Goal: Transaction & Acquisition: Purchase product/service

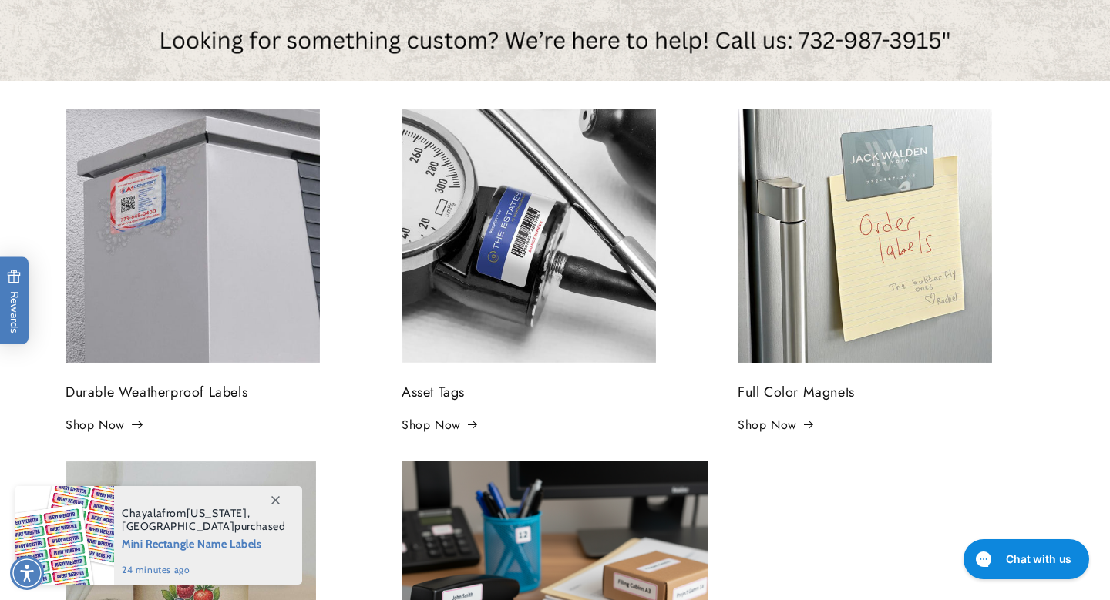
click at [92, 424] on link "Shop Now" at bounding box center [102, 426] width 75 height 22
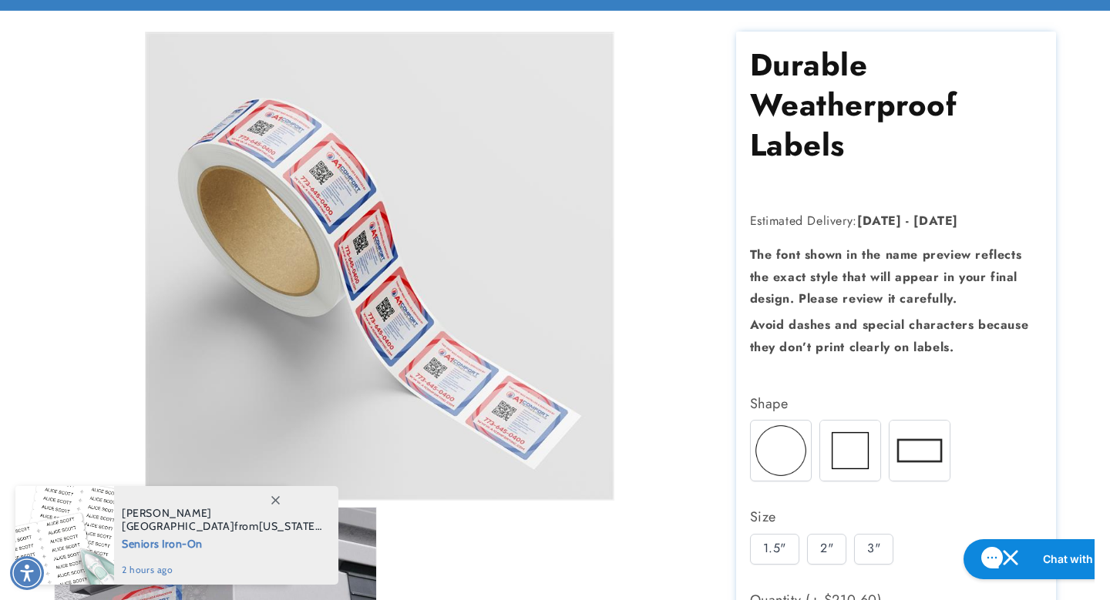
click at [804, 114] on h1 "Durable Weatherproof Labels" at bounding box center [896, 105] width 293 height 120
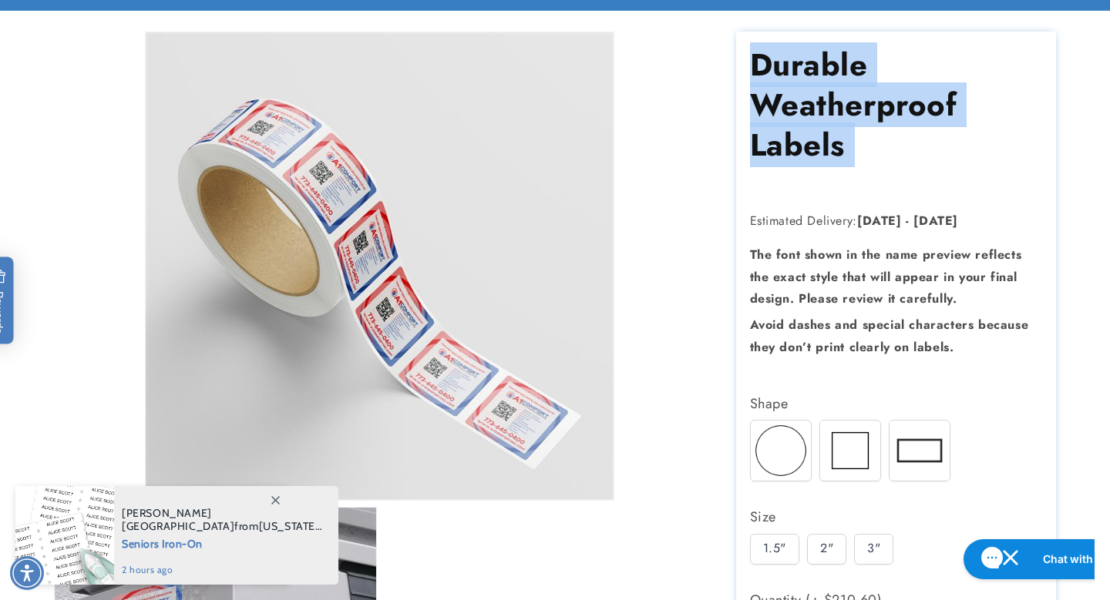
copy section "Durable Weatherproof Labels Durable Weatherproof Labels"
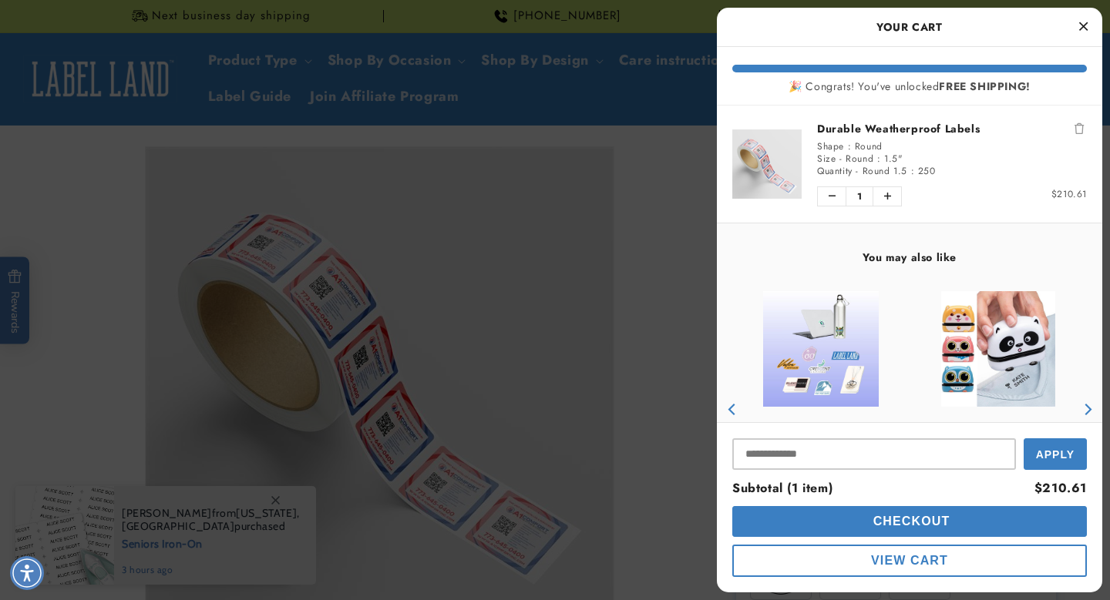
click at [650, 136] on div at bounding box center [555, 300] width 1110 height 600
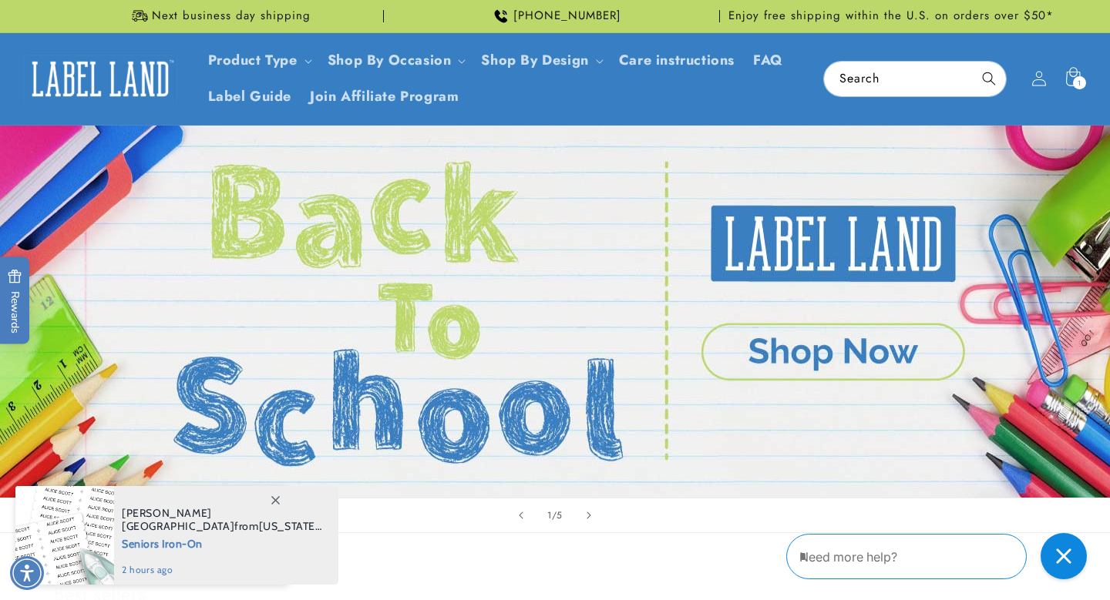
click at [114, 140] on link "Open this option" at bounding box center [555, 312] width 1110 height 372
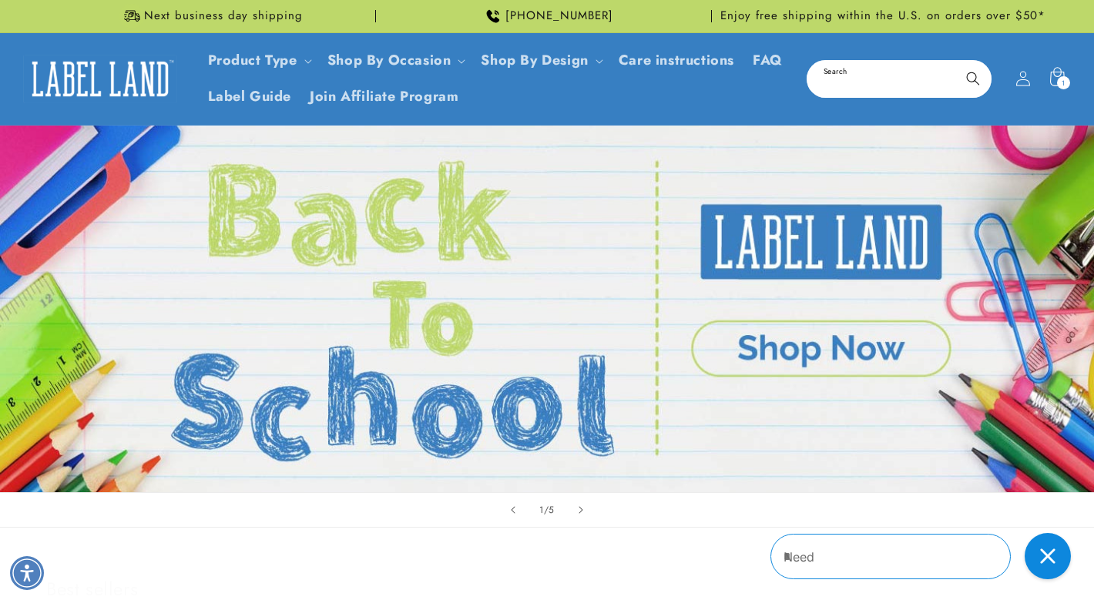
click at [858, 76] on input "Search" at bounding box center [899, 79] width 182 height 35
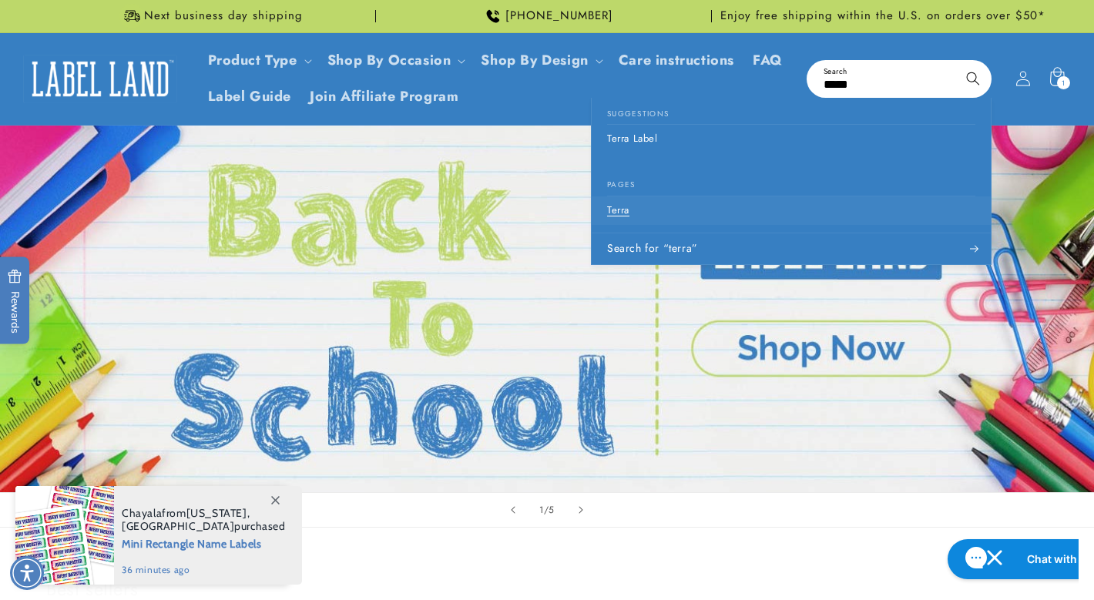
type input "*****"
click at [621, 215] on p "Terra" at bounding box center [618, 210] width 22 height 13
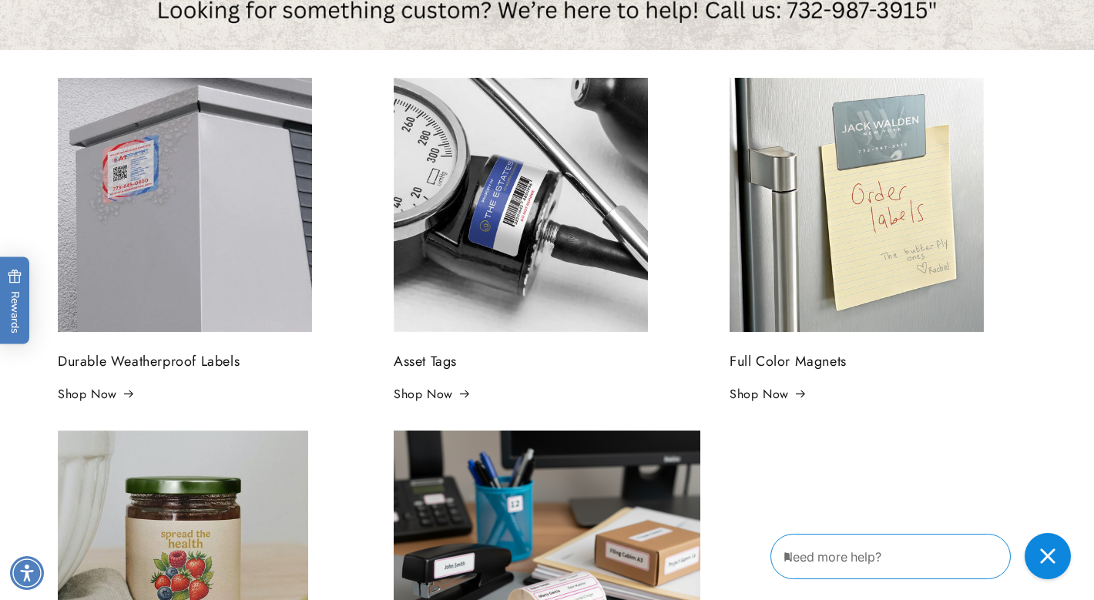
scroll to position [350, 0]
click at [458, 250] on img at bounding box center [521, 204] width 254 height 254
click at [109, 389] on link "Shop Now" at bounding box center [95, 394] width 75 height 22
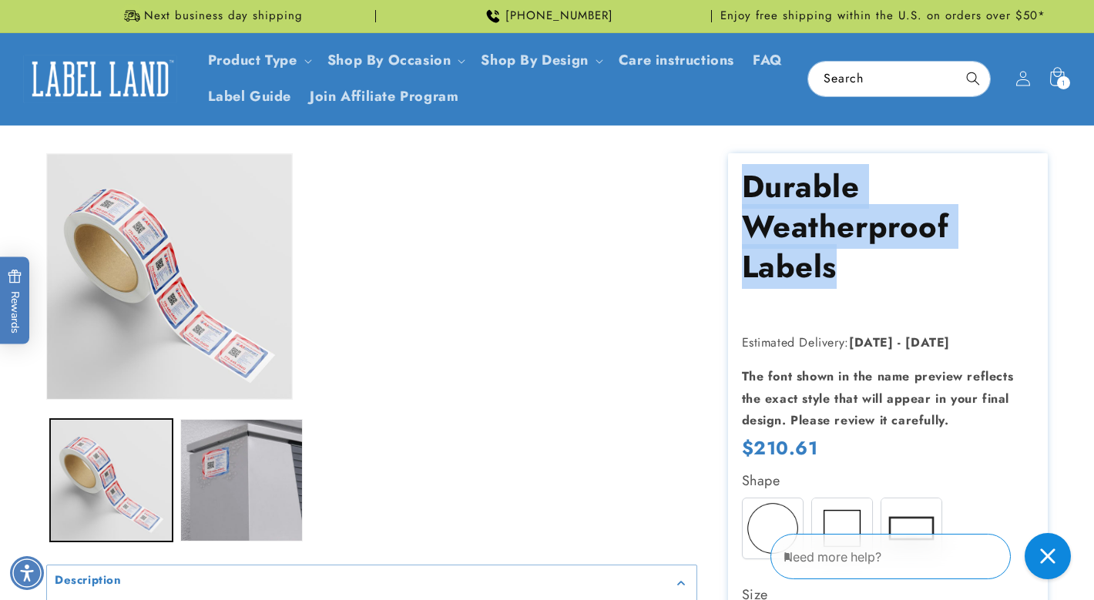
drag, startPoint x: 841, startPoint y: 276, endPoint x: 748, endPoint y: 185, distance: 129.7
click at [748, 185] on h1 "Durable Weatherproof Labels" at bounding box center [888, 226] width 293 height 120
click at [750, 186] on h1 "Durable Weatherproof Labels" at bounding box center [888, 226] width 293 height 120
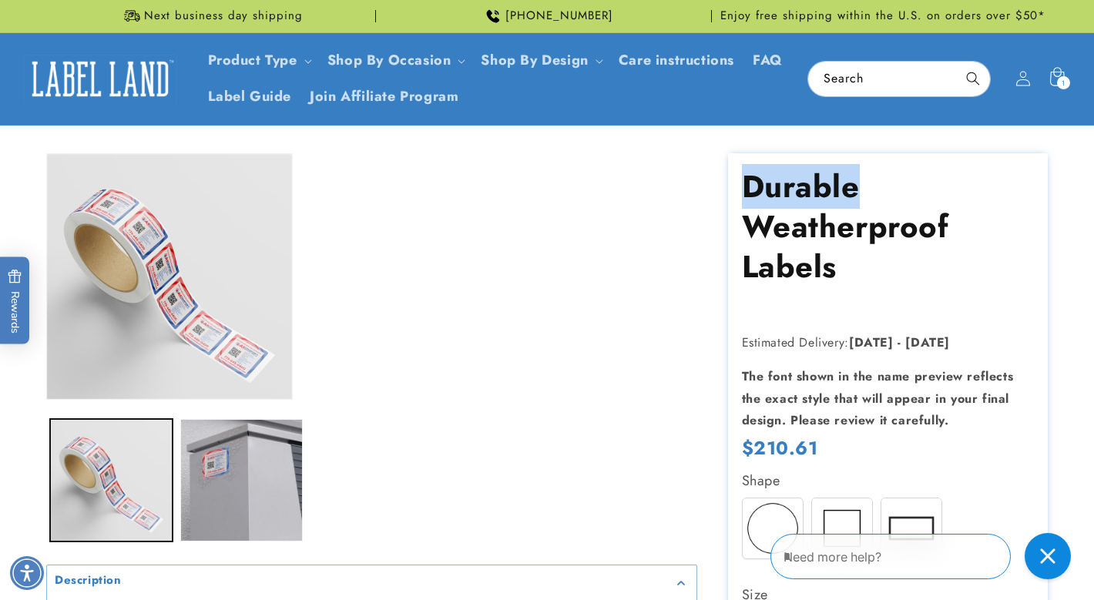
click at [750, 186] on h1 "Durable Weatherproof Labels" at bounding box center [888, 226] width 293 height 120
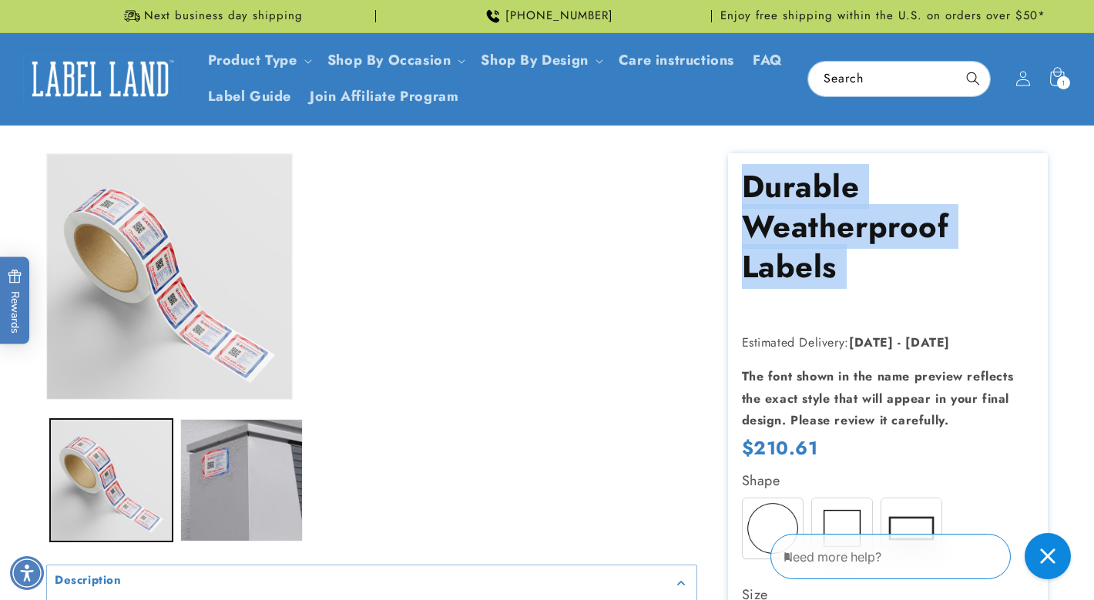
click at [750, 186] on h1 "Durable Weatherproof Labels" at bounding box center [888, 226] width 293 height 120
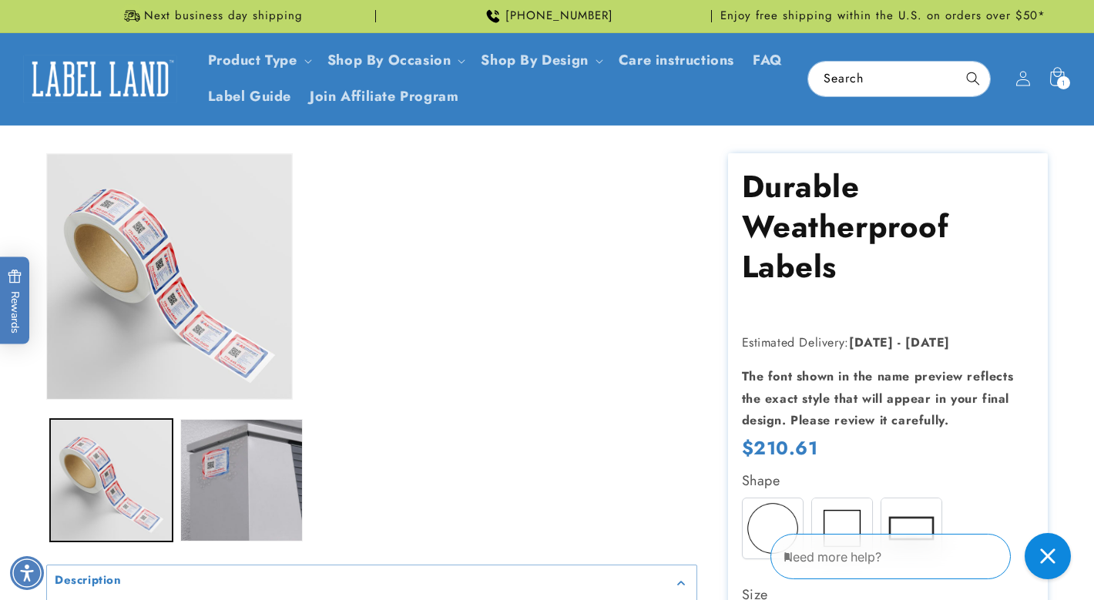
click at [827, 256] on h1 "Durable Weatherproof Labels" at bounding box center [888, 226] width 293 height 120
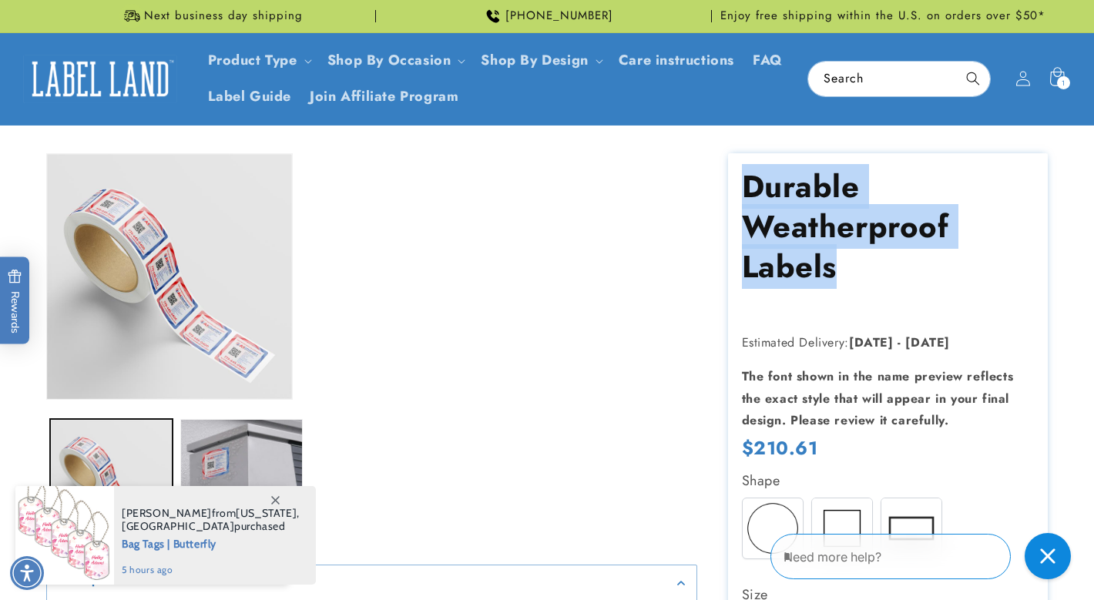
drag, startPoint x: 857, startPoint y: 276, endPoint x: 730, endPoint y: 183, distance: 157.2
click at [767, 209] on h1 "Durable Weatherproof Labels" at bounding box center [888, 226] width 293 height 120
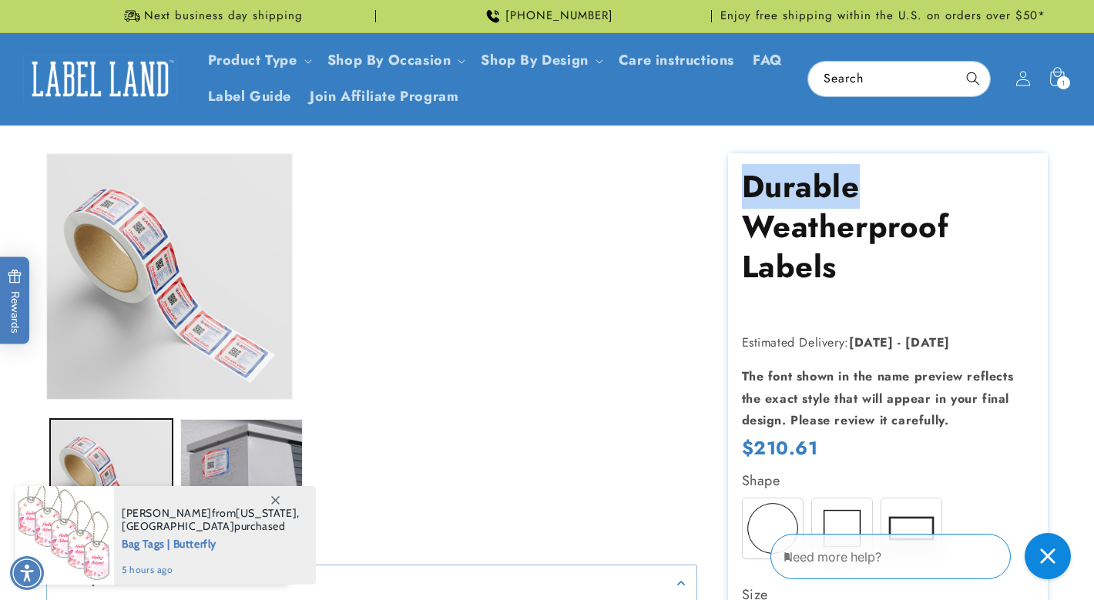
click at [767, 209] on h1 "Durable Weatherproof Labels" at bounding box center [888, 226] width 293 height 120
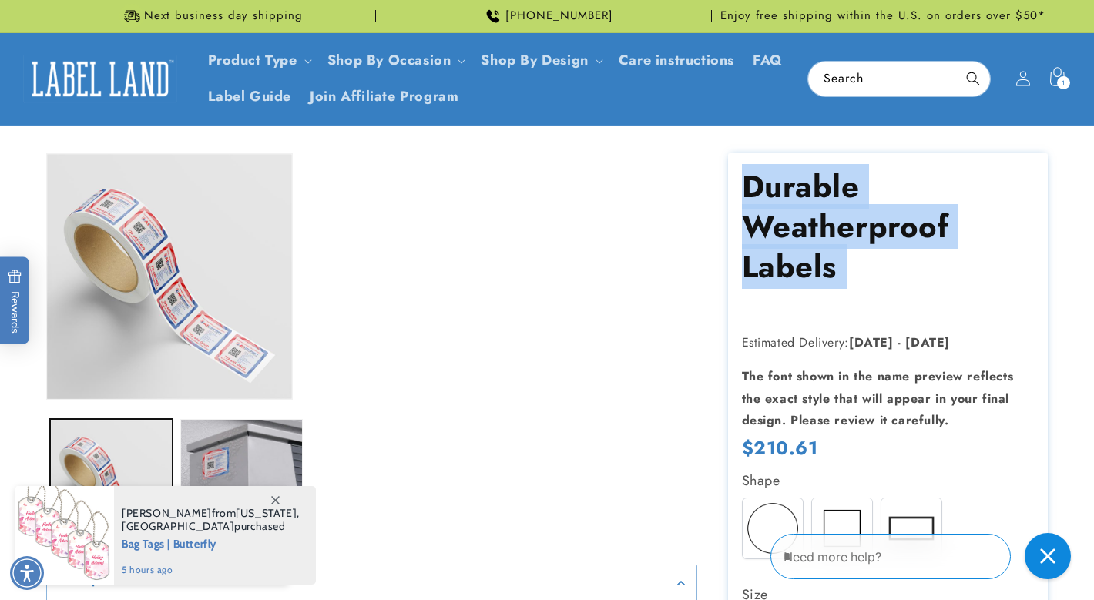
click at [767, 209] on h1 "Durable Weatherproof Labels" at bounding box center [888, 226] width 293 height 120
click at [831, 268] on h1 "Durable Weatherproof Labels" at bounding box center [888, 226] width 293 height 120
drag, startPoint x: 846, startPoint y: 272, endPoint x: 747, endPoint y: 198, distance: 123.9
click at [747, 198] on h1 "Durable Weatherproof Labels" at bounding box center [888, 226] width 293 height 120
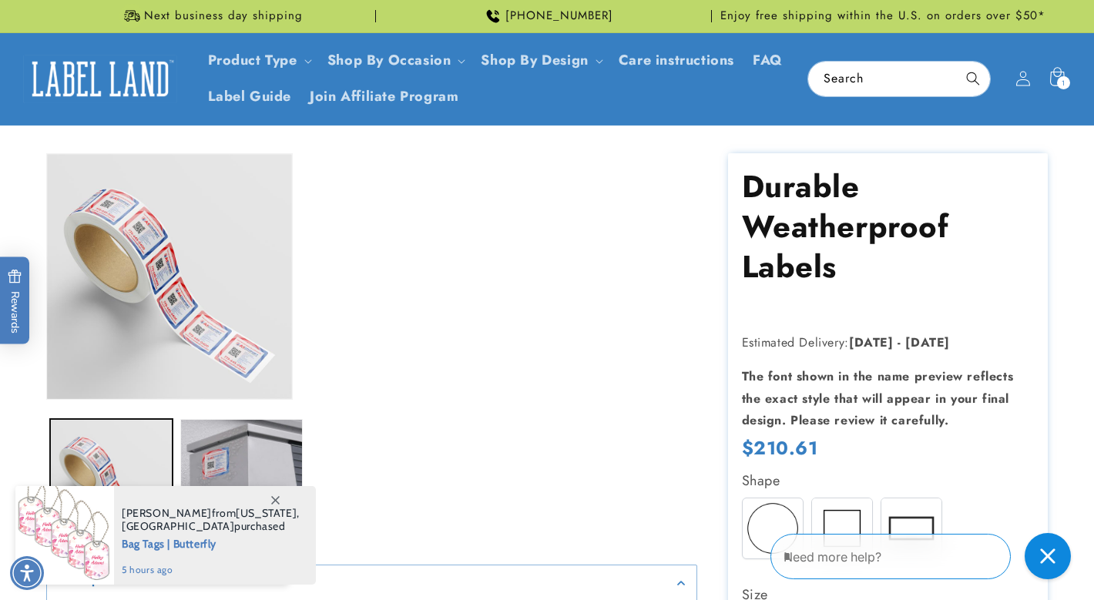
click at [839, 275] on h1 "Durable Weatherproof Labels" at bounding box center [888, 226] width 293 height 120
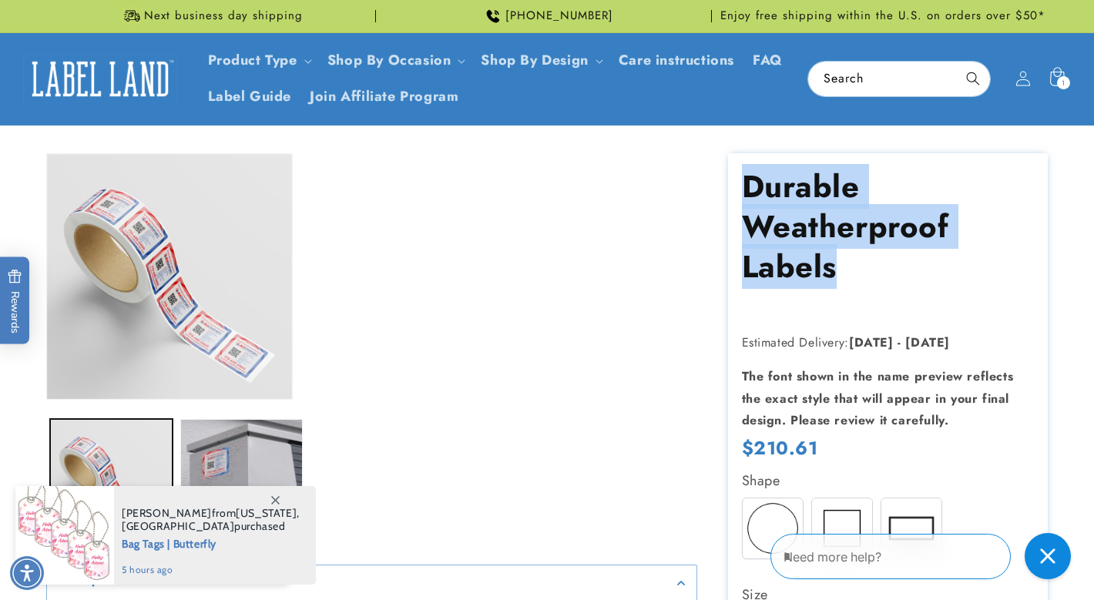
drag, startPoint x: 839, startPoint y: 275, endPoint x: 741, endPoint y: 195, distance: 126.5
click at [742, 195] on h1 "Durable Weatherproof Labels" at bounding box center [888, 226] width 293 height 120
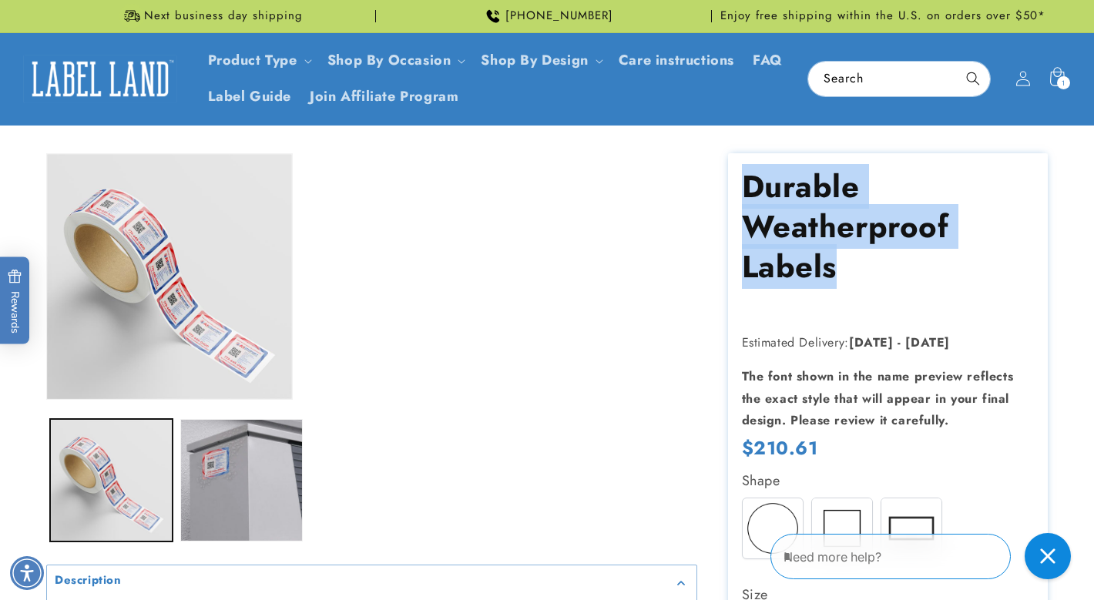
click at [824, 262] on h1 "Durable Weatherproof Labels" at bounding box center [888, 226] width 293 height 120
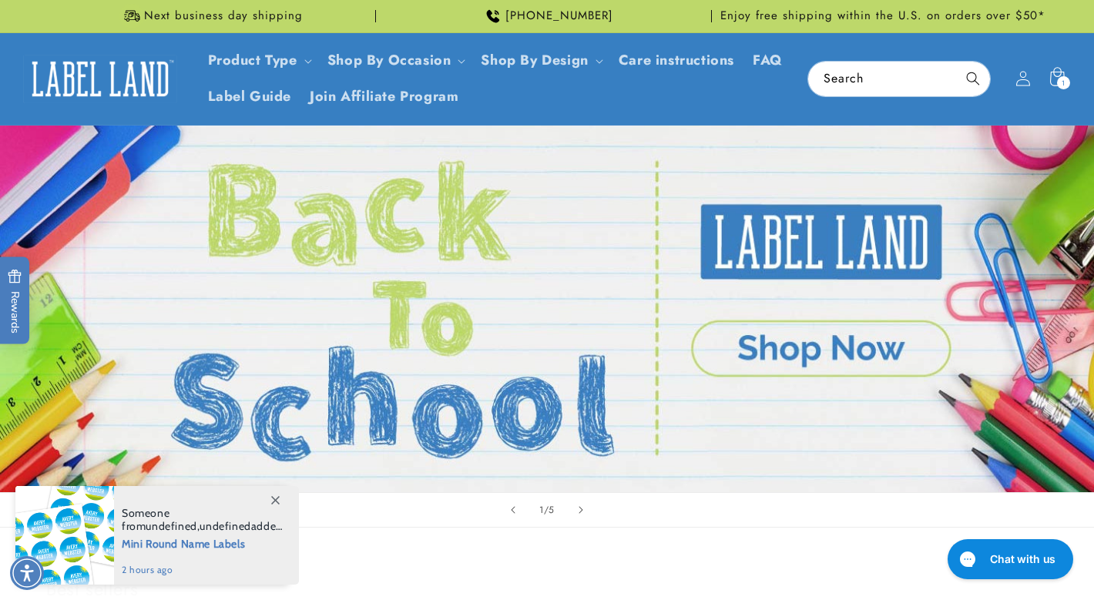
click at [126, 65] on img at bounding box center [100, 79] width 154 height 48
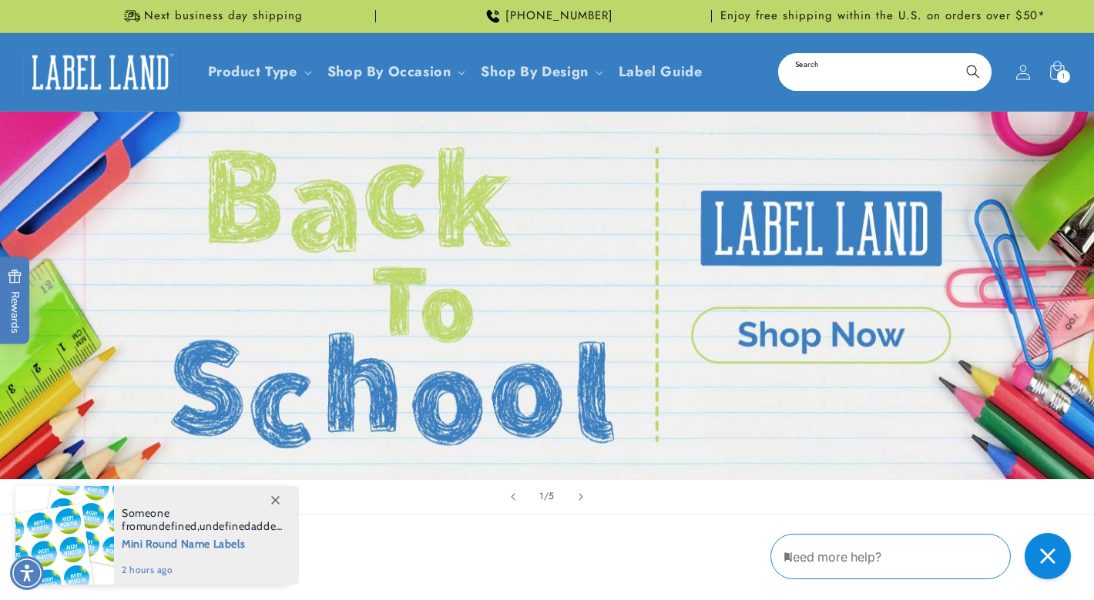
click at [829, 74] on input "Search" at bounding box center [885, 72] width 210 height 35
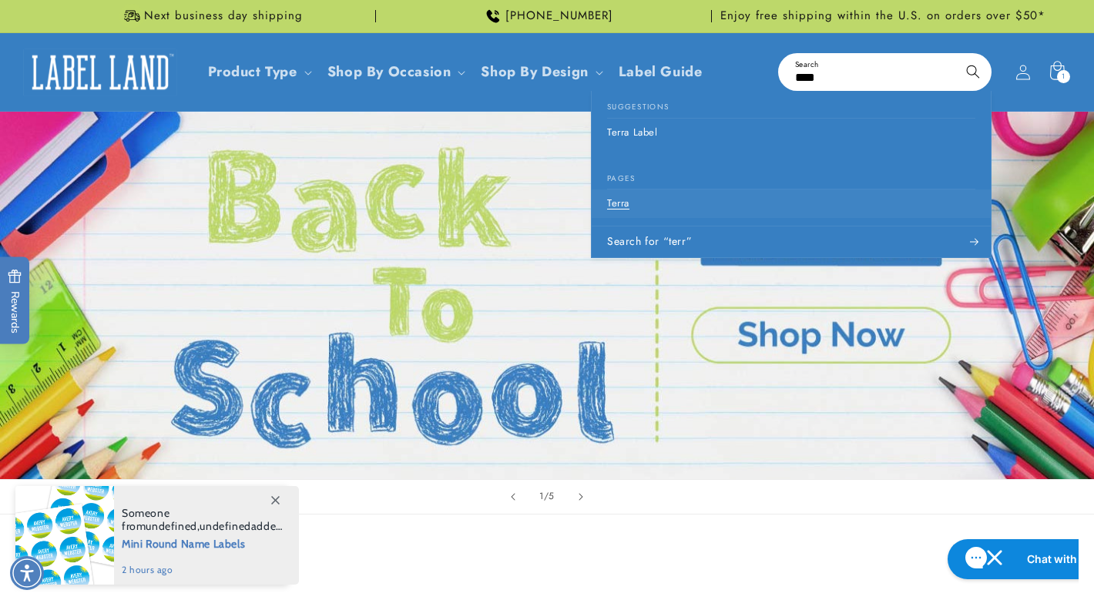
type input "****"
click at [626, 207] on p "Terra" at bounding box center [618, 203] width 22 height 13
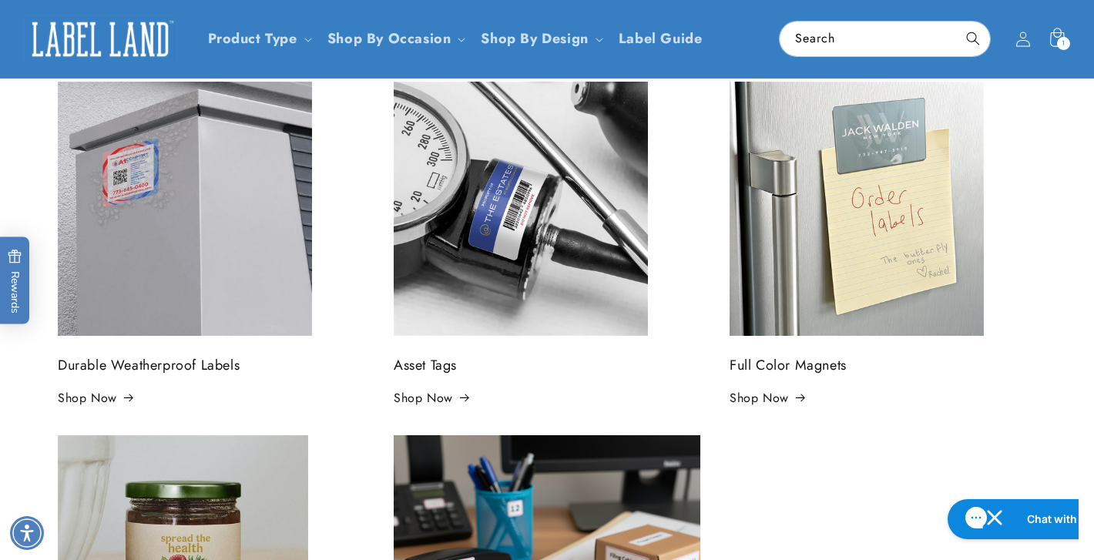
scroll to position [297, 0]
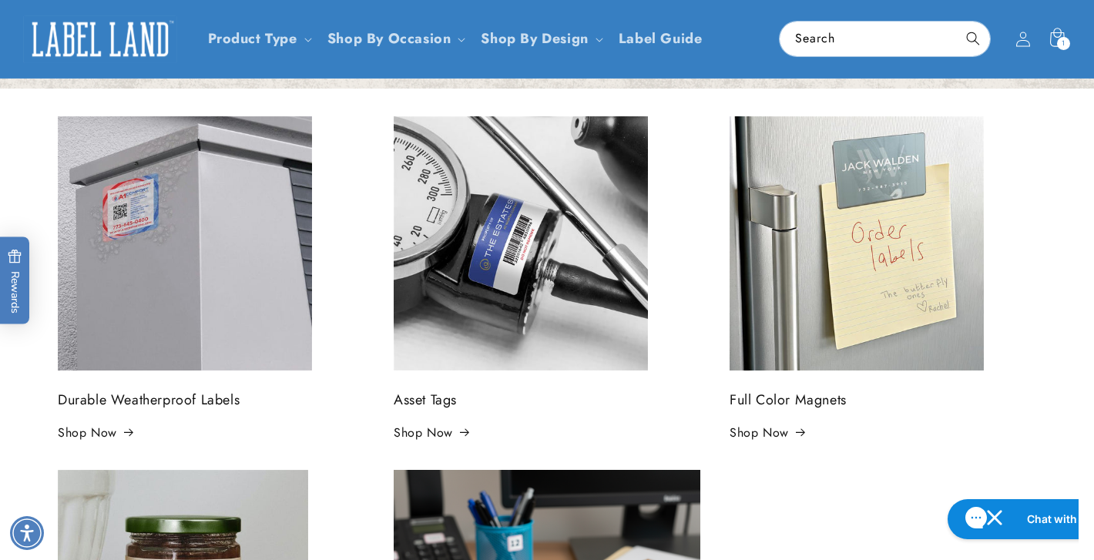
click at [189, 253] on img at bounding box center [185, 243] width 254 height 254
click at [165, 399] on h3 "Durable Weatherproof Labels" at bounding box center [211, 400] width 307 height 21
click at [163, 234] on img at bounding box center [185, 243] width 254 height 254
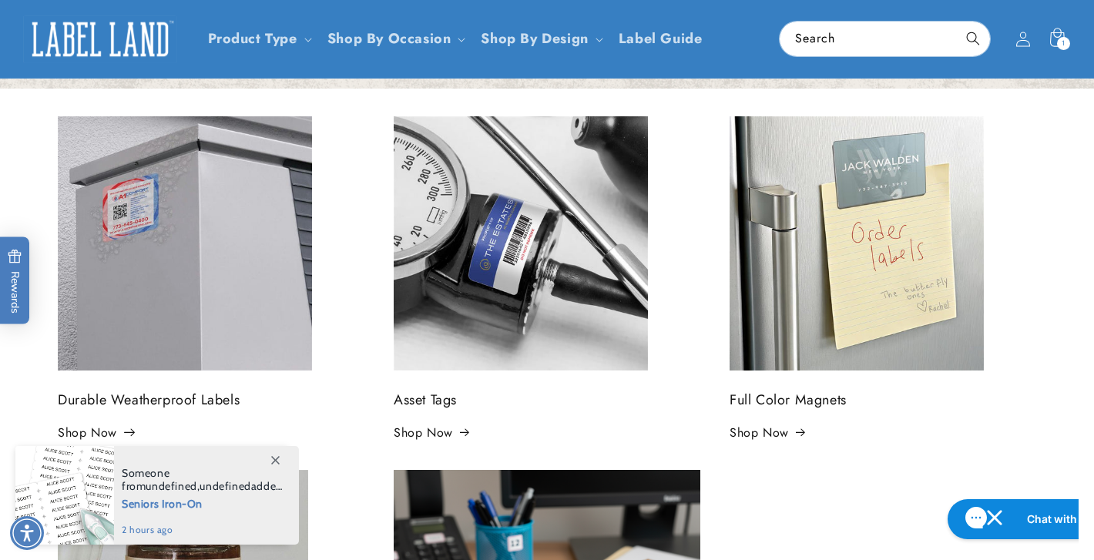
click at [91, 432] on link "Shop Now" at bounding box center [95, 433] width 75 height 22
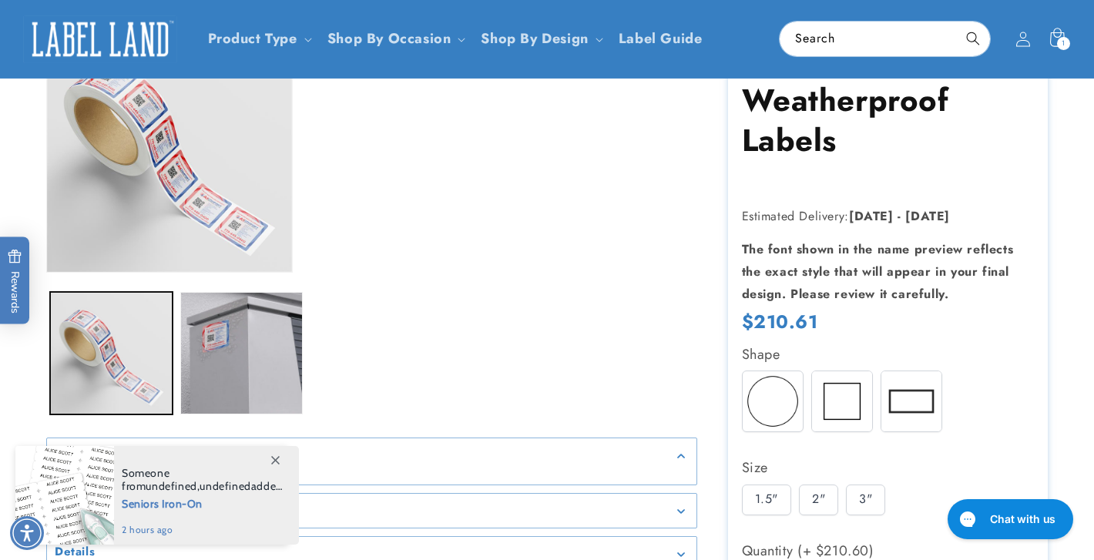
scroll to position [114, 0]
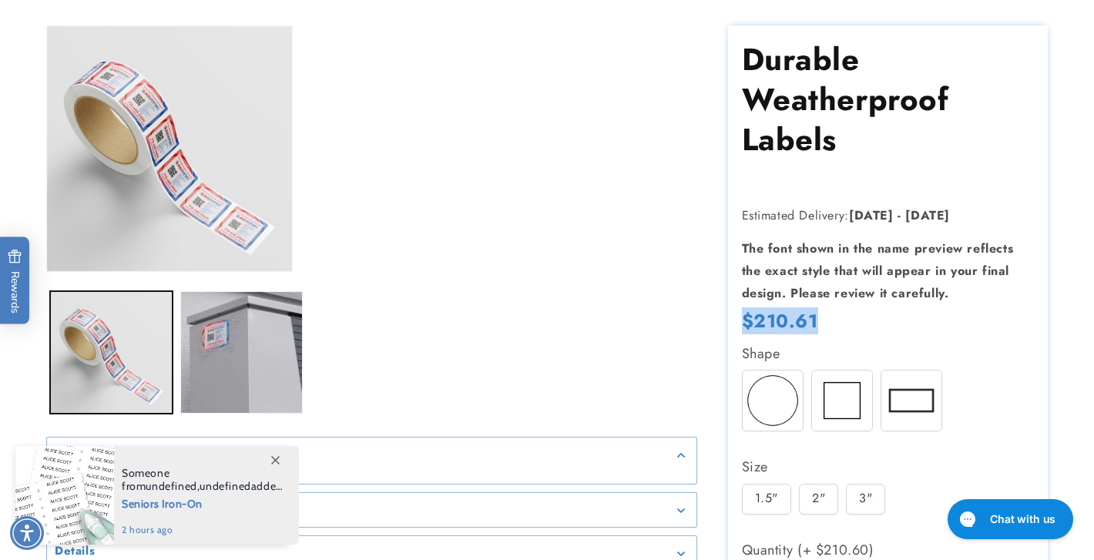
drag, startPoint x: 823, startPoint y: 324, endPoint x: 733, endPoint y: 324, distance: 90.2
click at [733, 324] on section "Durable Weatherproof Labels Durable Weatherproof Labels Estimated Delivery: Oct…" at bounding box center [888, 519] width 320 height 989
drag, startPoint x: 747, startPoint y: 186, endPoint x: 811, endPoint y: 186, distance: 63.2
click at [811, 186] on section "Durable Weatherproof Labels Durable Weatherproof Labels Estimated Delivery: Oct…" at bounding box center [888, 519] width 320 height 989
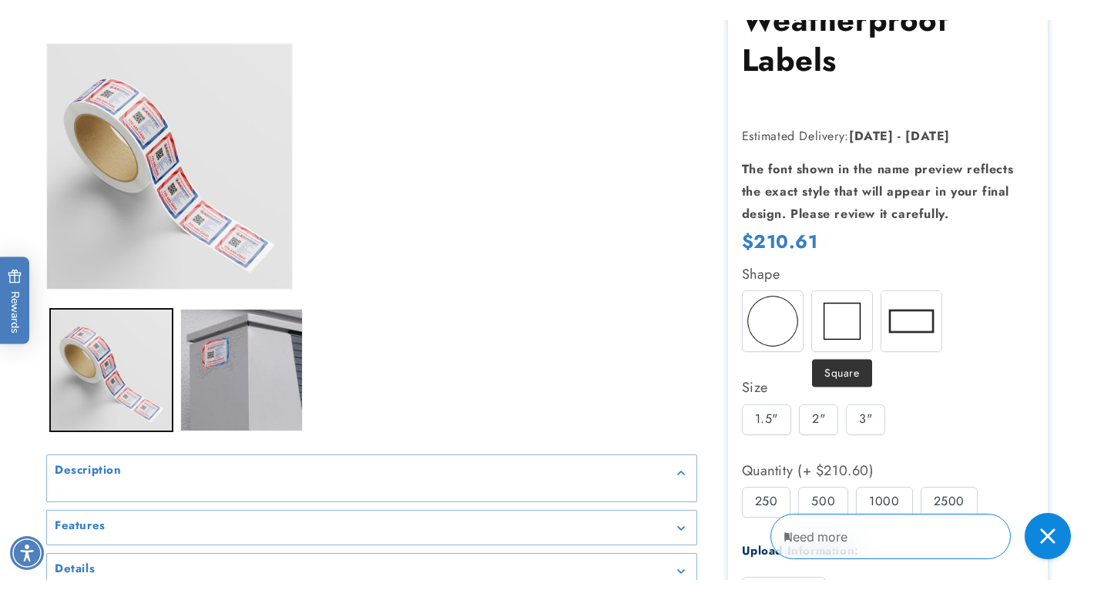
scroll to position [394, 0]
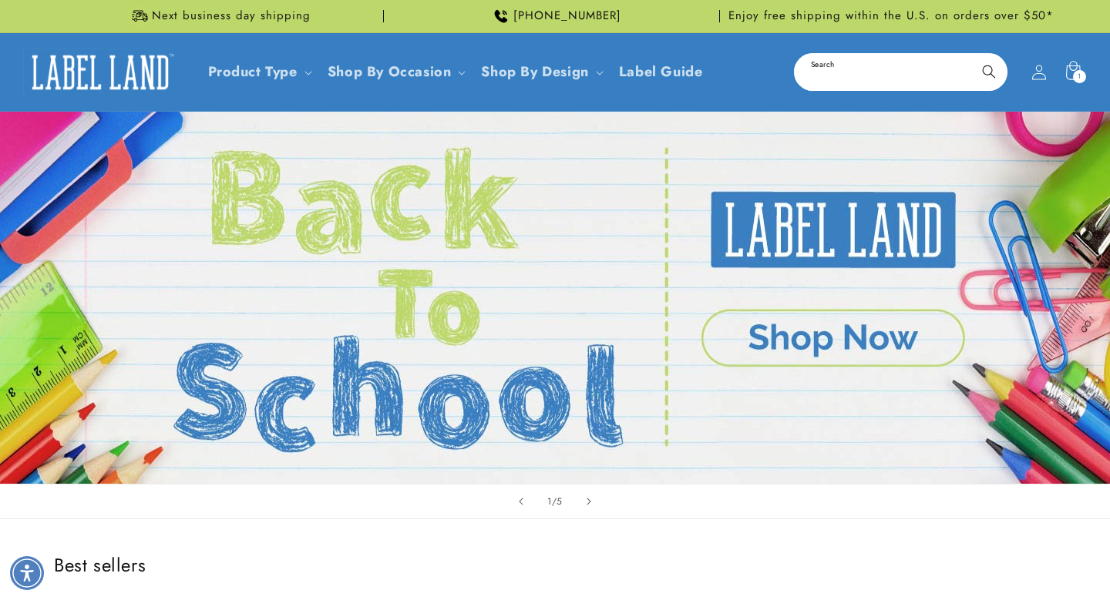
click at [888, 62] on input "Search" at bounding box center [900, 72] width 210 height 35
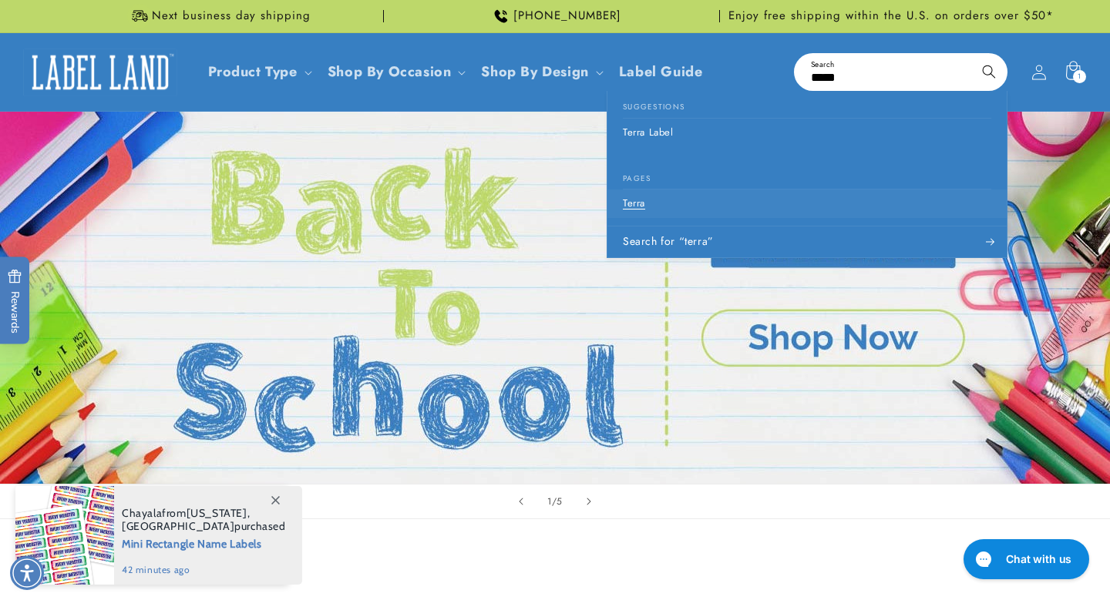
type input "*****"
click at [633, 205] on p "Terra" at bounding box center [634, 203] width 22 height 13
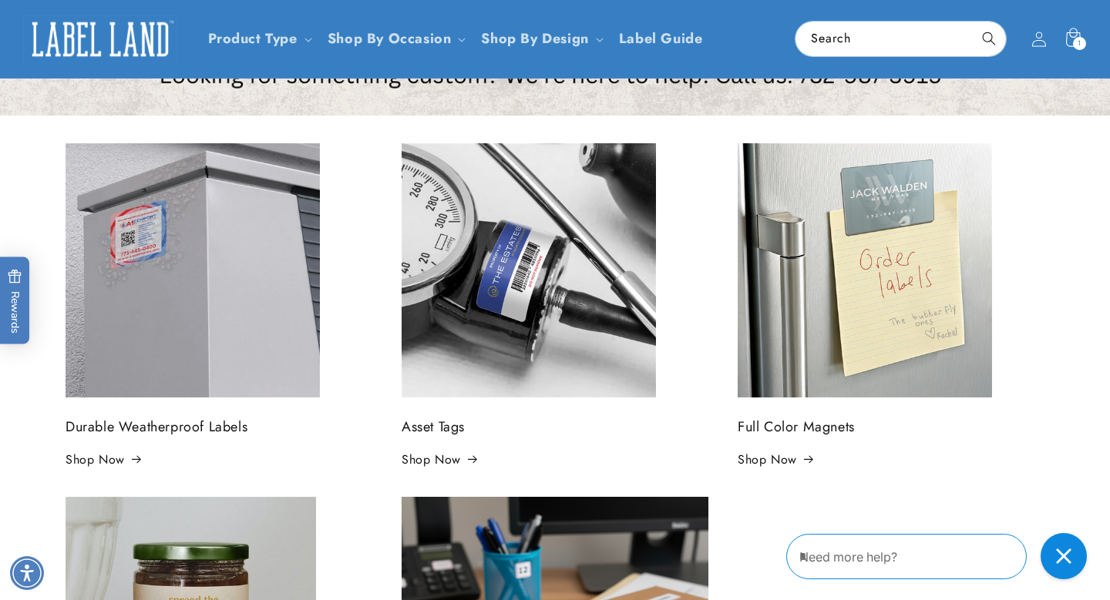
scroll to position [272, 0]
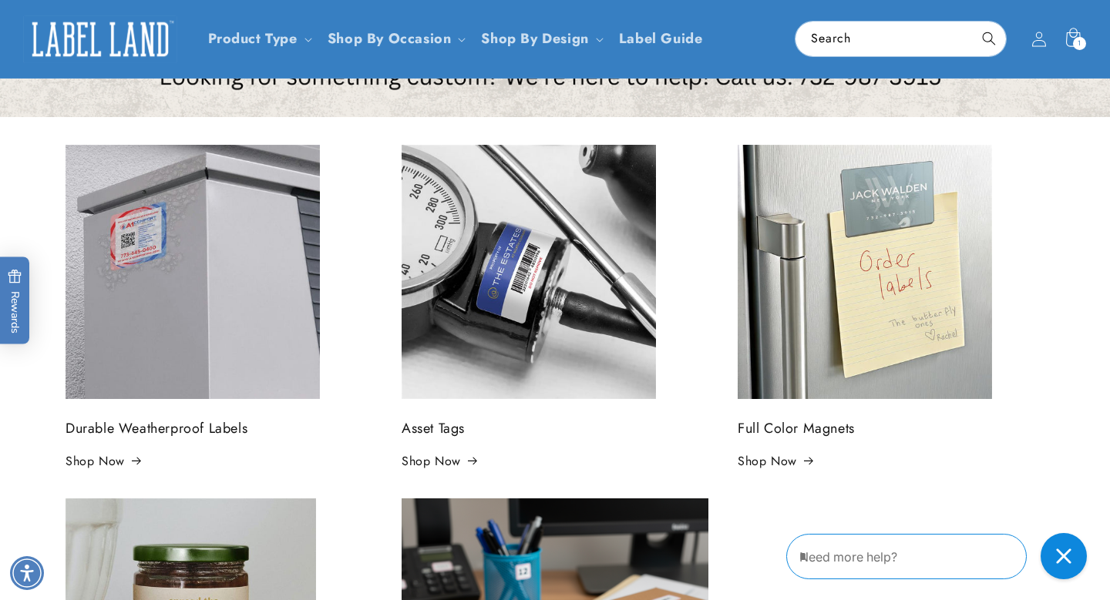
click at [684, 210] on div at bounding box center [554, 272] width 307 height 254
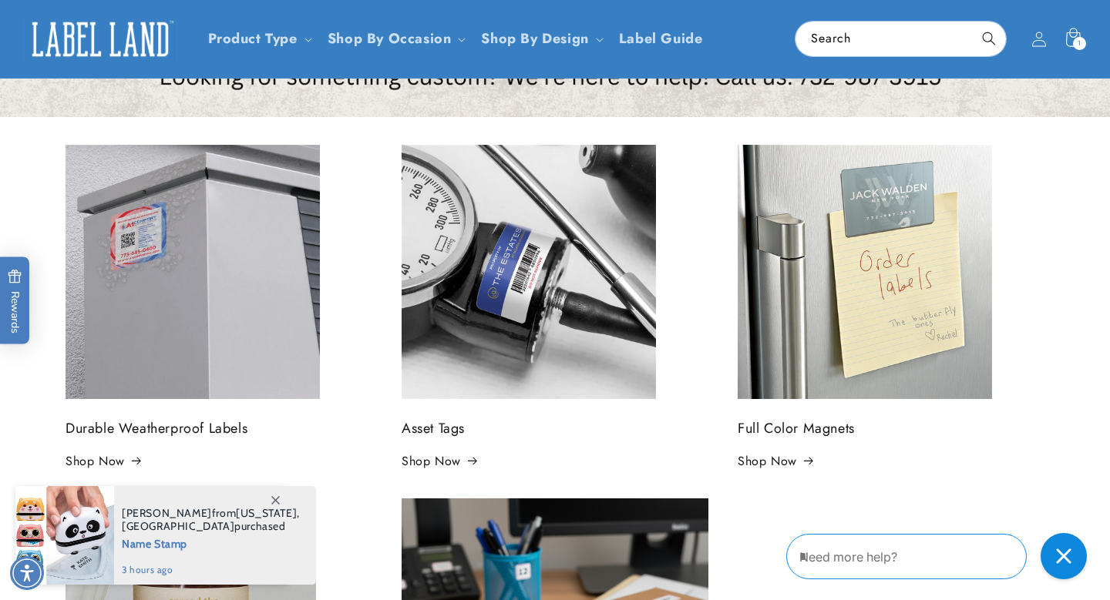
click at [34, 408] on div "Durable Weatherproof Labels Shop Now Asset Tags Shop Now Full Color Magnets Sho…" at bounding box center [554, 519] width 1079 height 805
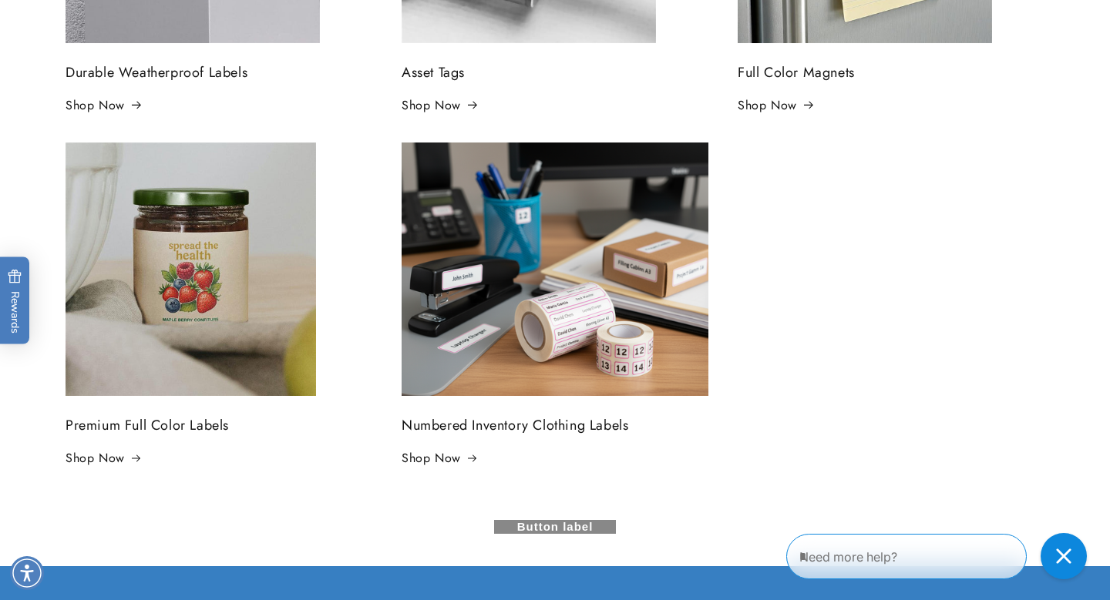
scroll to position [629, 0]
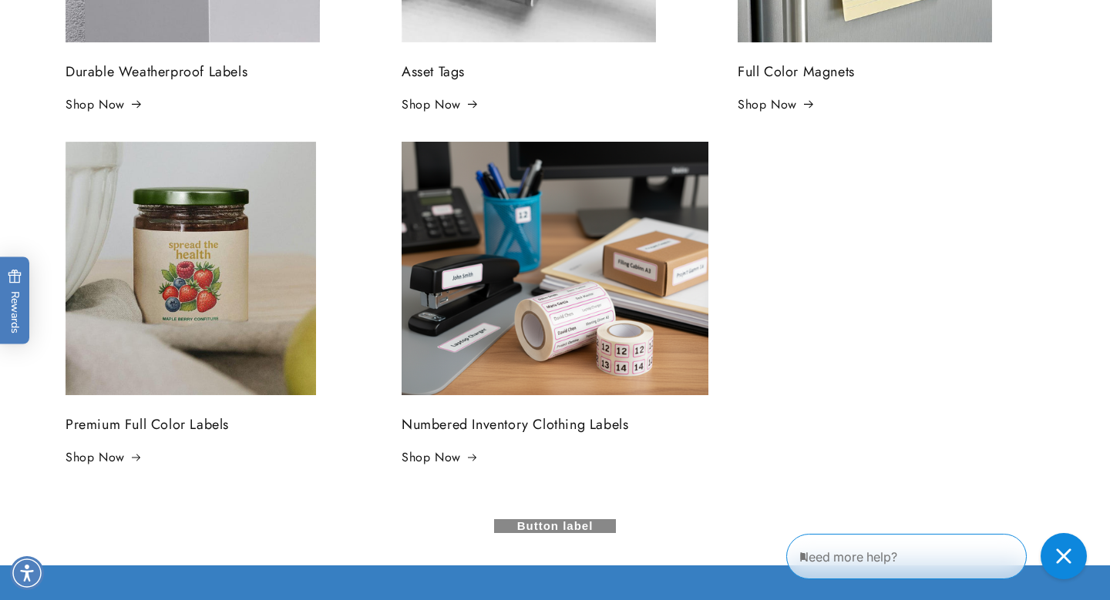
click at [511, 293] on img at bounding box center [554, 269] width 307 height 254
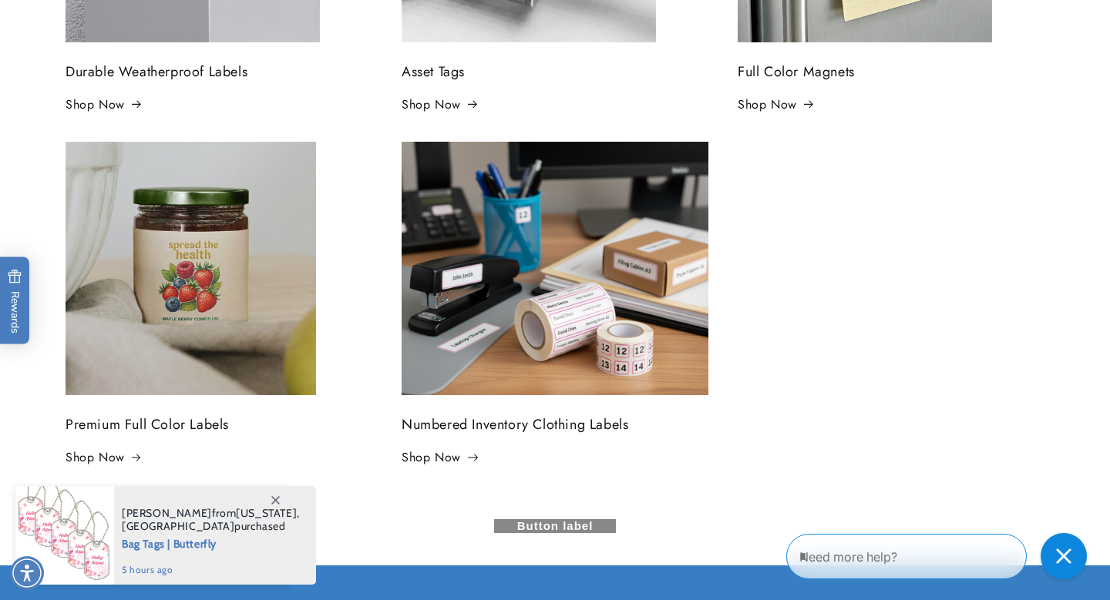
click at [449, 464] on link "Shop Now" at bounding box center [438, 458] width 75 height 22
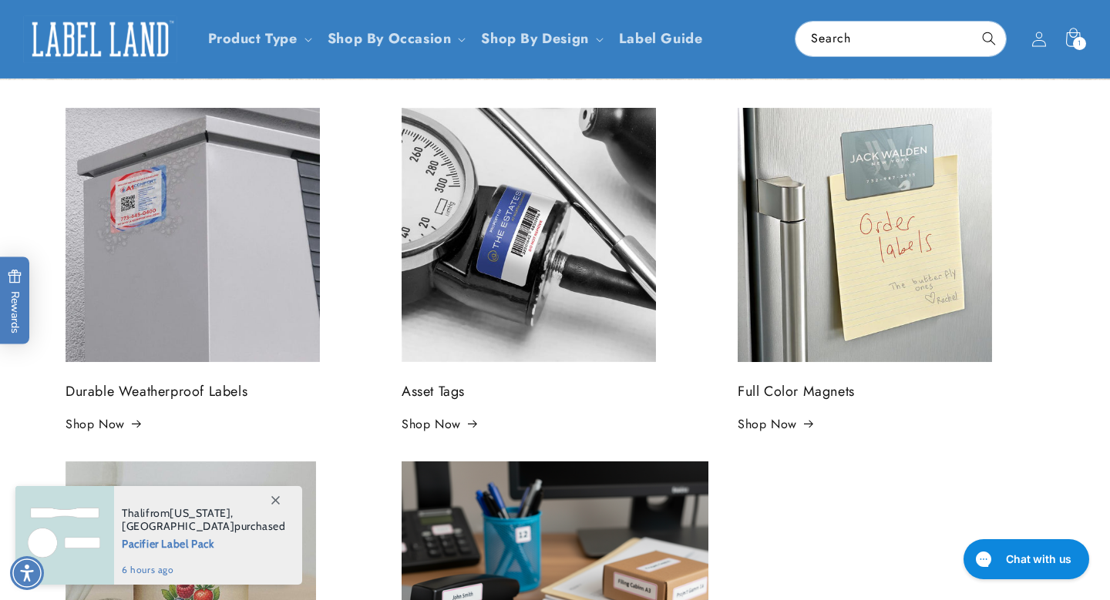
scroll to position [287, 0]
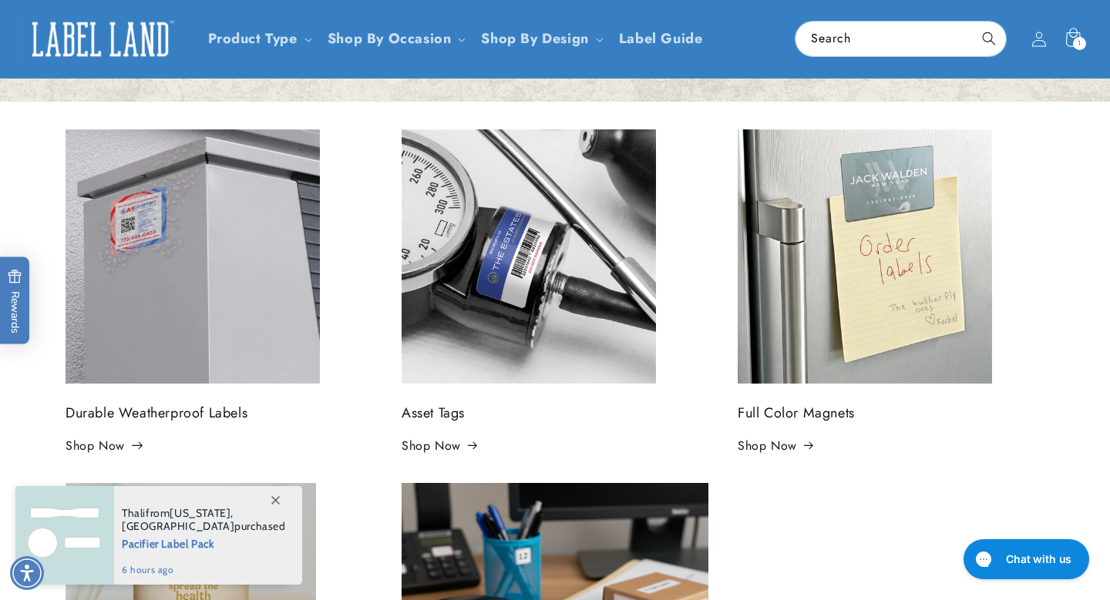
click at [116, 445] on link "Shop Now" at bounding box center [102, 446] width 75 height 22
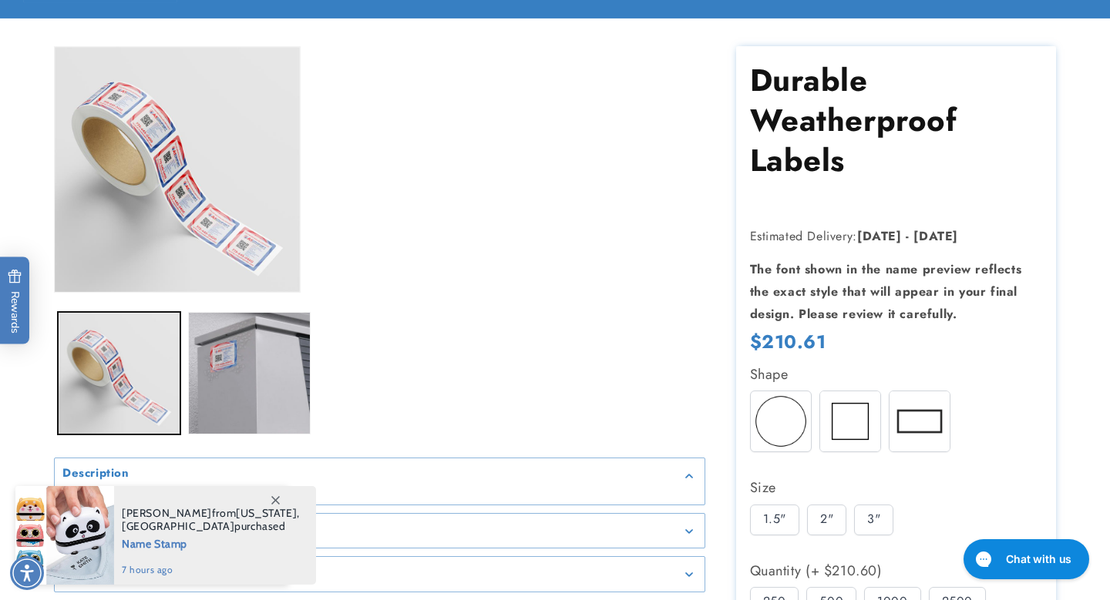
scroll to position [95, 0]
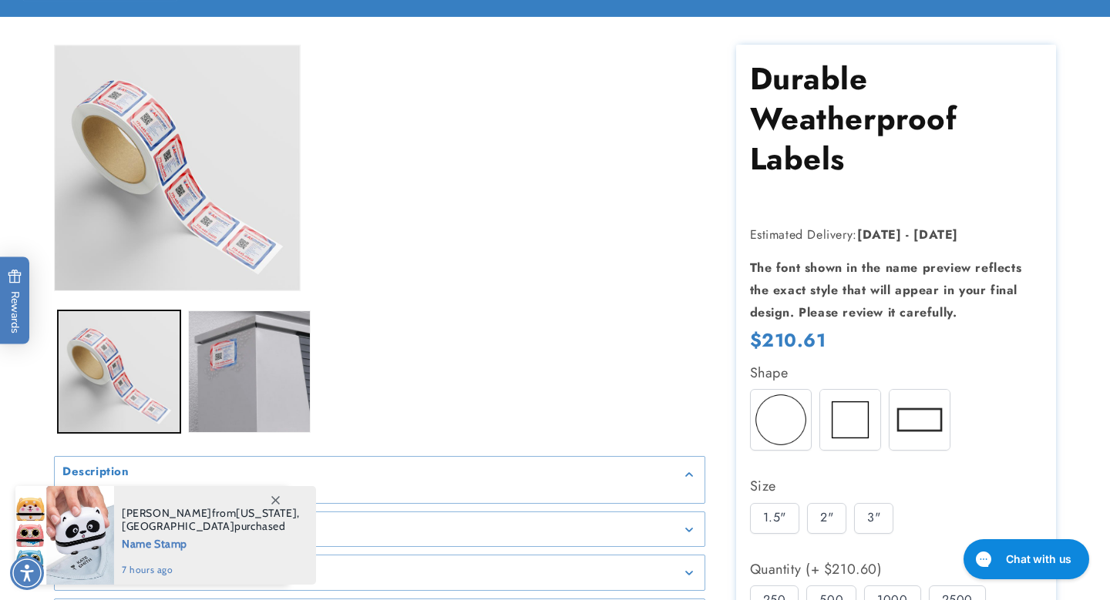
click at [810, 123] on h1 "Durable Weatherproof Labels" at bounding box center [896, 119] width 293 height 120
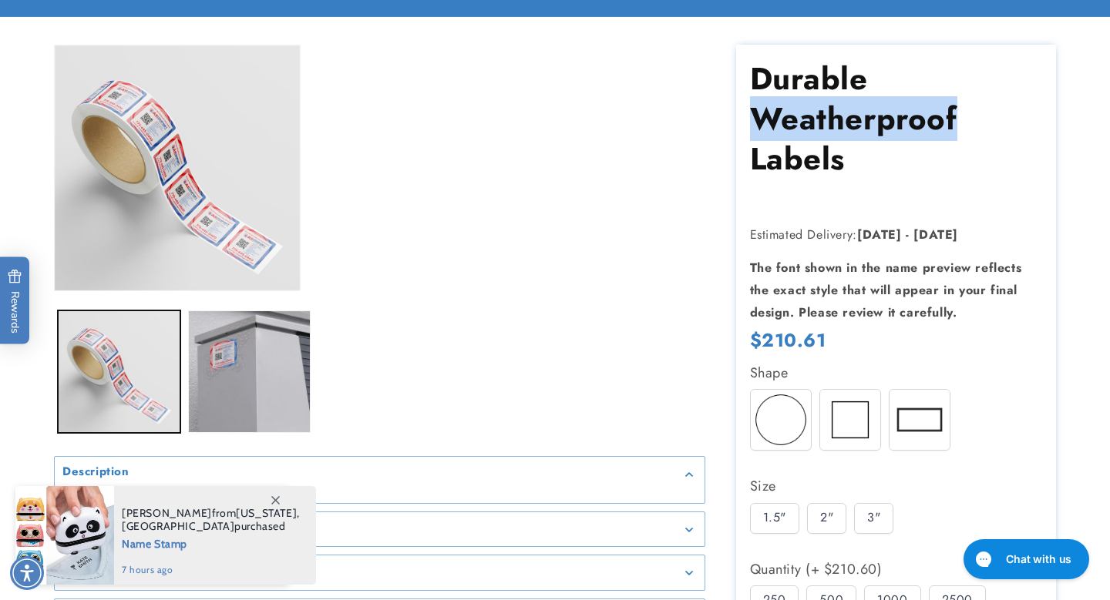
click at [810, 123] on h1 "Durable Weatherproof Labels" at bounding box center [896, 119] width 293 height 120
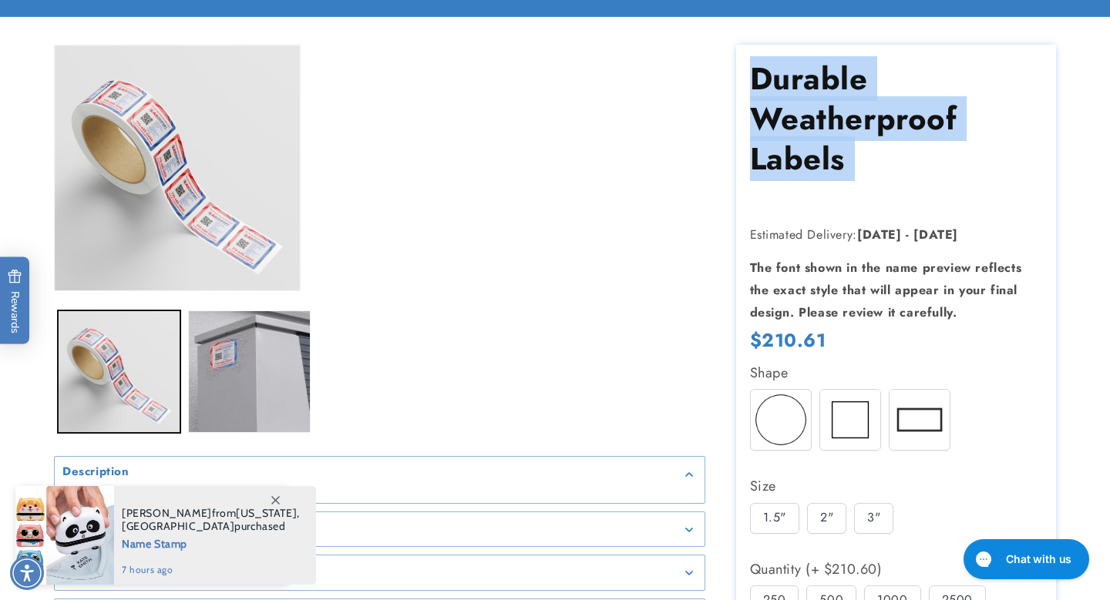
click at [810, 123] on h1 "Durable Weatherproof Labels" at bounding box center [896, 119] width 293 height 120
copy section "Durable Weatherproof Labels Durable Weatherproof Labels"
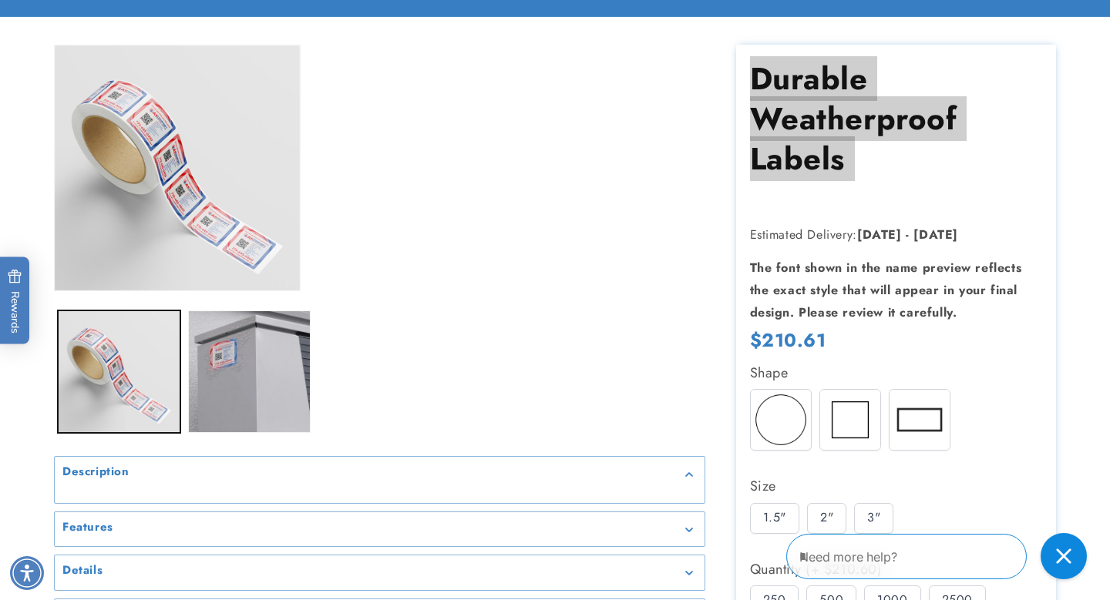
scroll to position [0, 0]
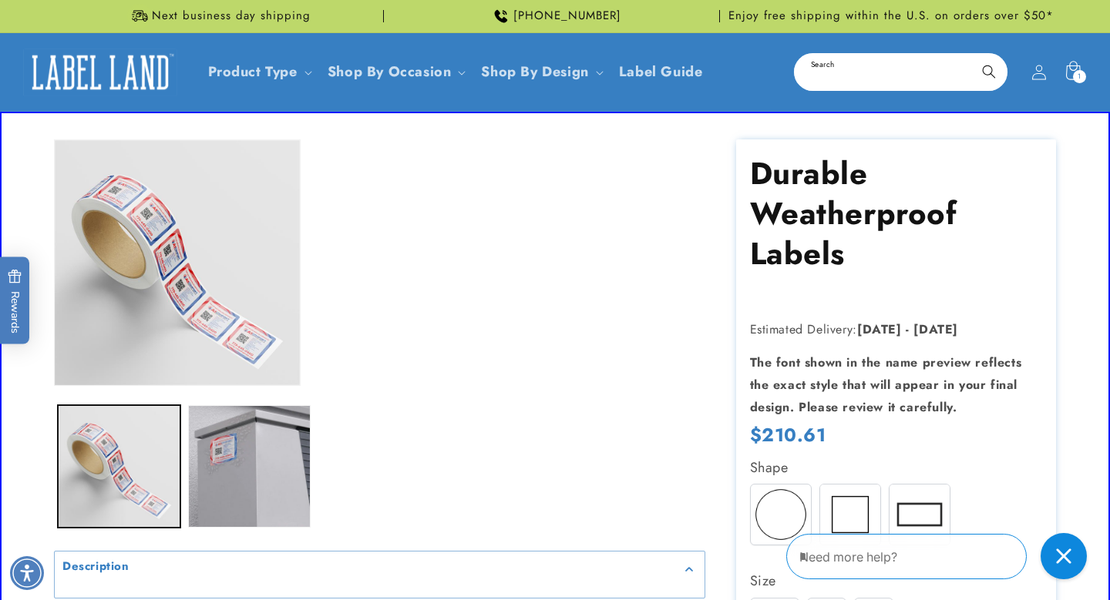
click at [867, 74] on input "Search" at bounding box center [900, 72] width 210 height 35
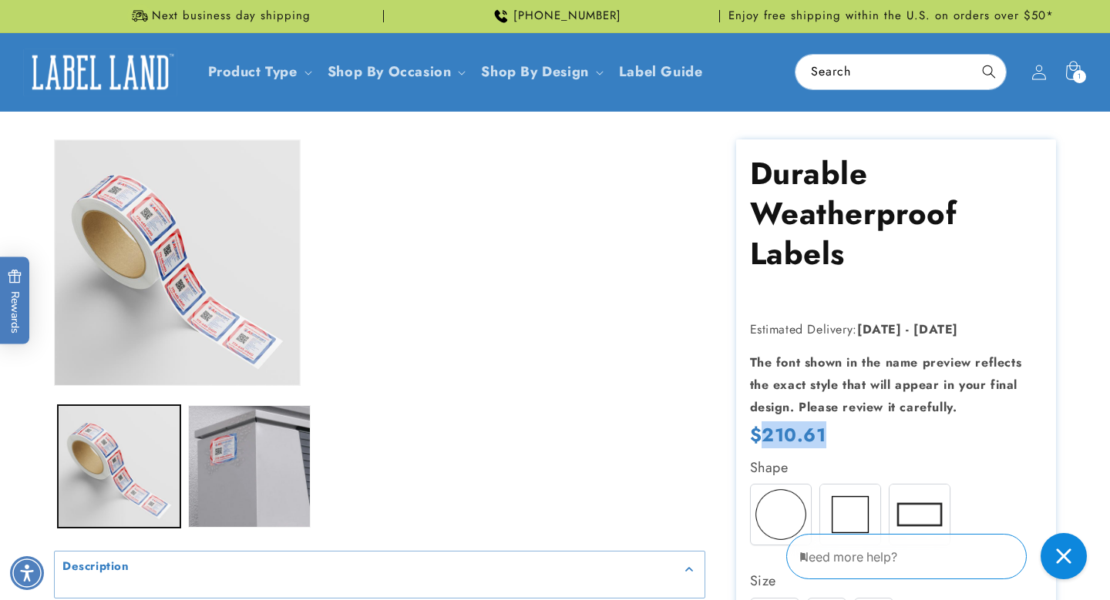
drag, startPoint x: 761, startPoint y: 432, endPoint x: 821, endPoint y: 433, distance: 60.1
click at [821, 433] on span "$210.61" at bounding box center [788, 435] width 76 height 24
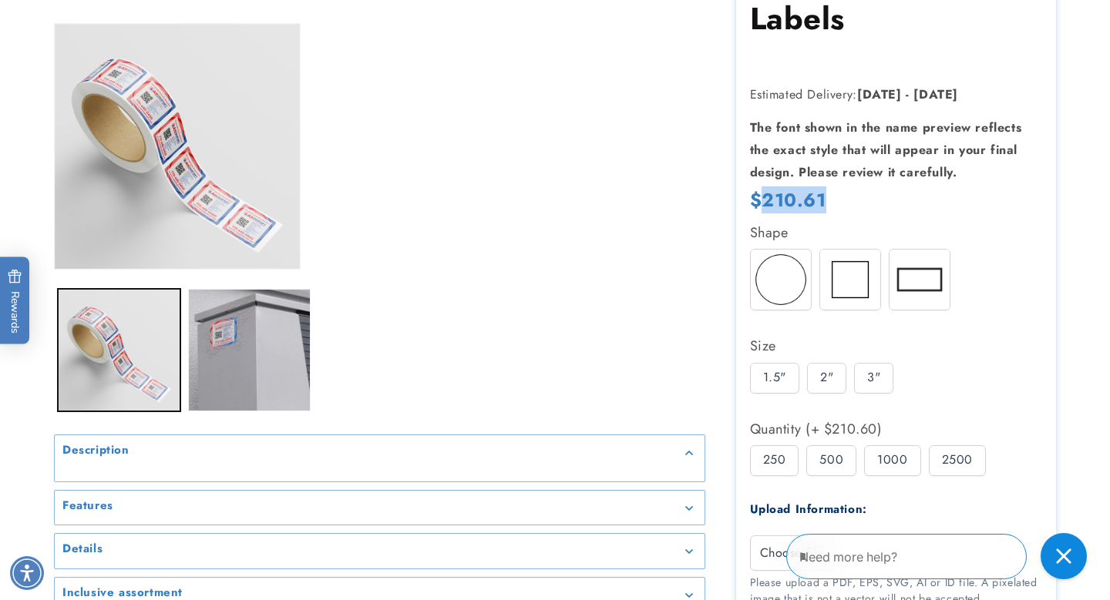
scroll to position [241, 0]
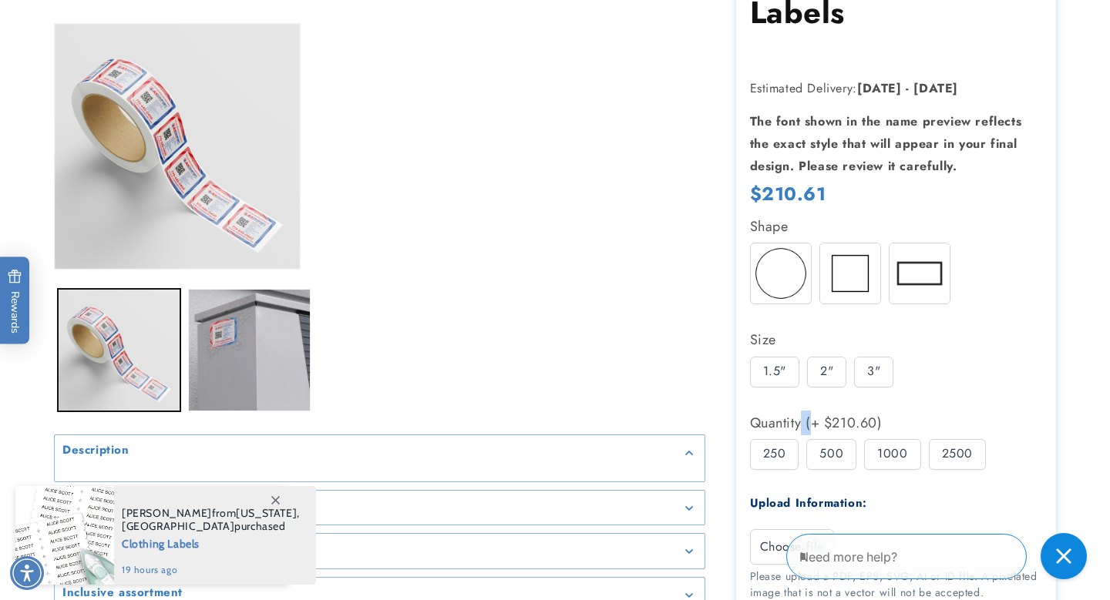
drag, startPoint x: 809, startPoint y: 422, endPoint x: 885, endPoint y: 425, distance: 76.3
click at [885, 425] on div "Quantity (+ $210.60)" at bounding box center [896, 423] width 293 height 25
click at [838, 377] on div "2"" at bounding box center [826, 372] width 39 height 31
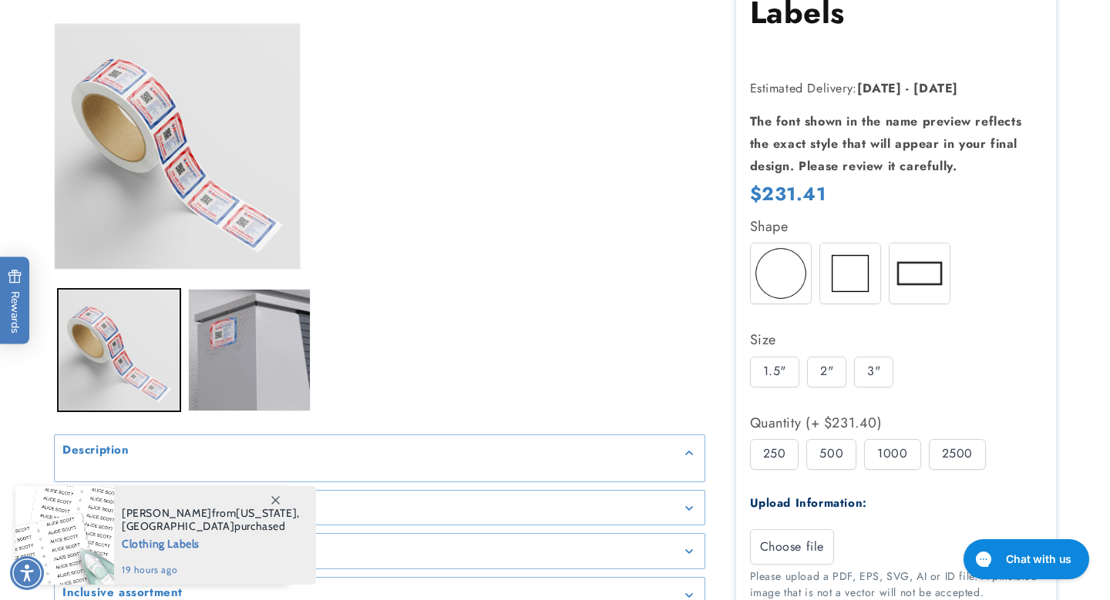
click at [874, 371] on div "3"" at bounding box center [873, 372] width 39 height 31
click at [771, 374] on div "1.5"" at bounding box center [774, 372] width 49 height 31
click at [823, 371] on div "2"" at bounding box center [826, 372] width 39 height 31
click at [874, 368] on div "3"" at bounding box center [873, 372] width 39 height 31
click at [771, 365] on div "1.5"" at bounding box center [774, 372] width 49 height 31
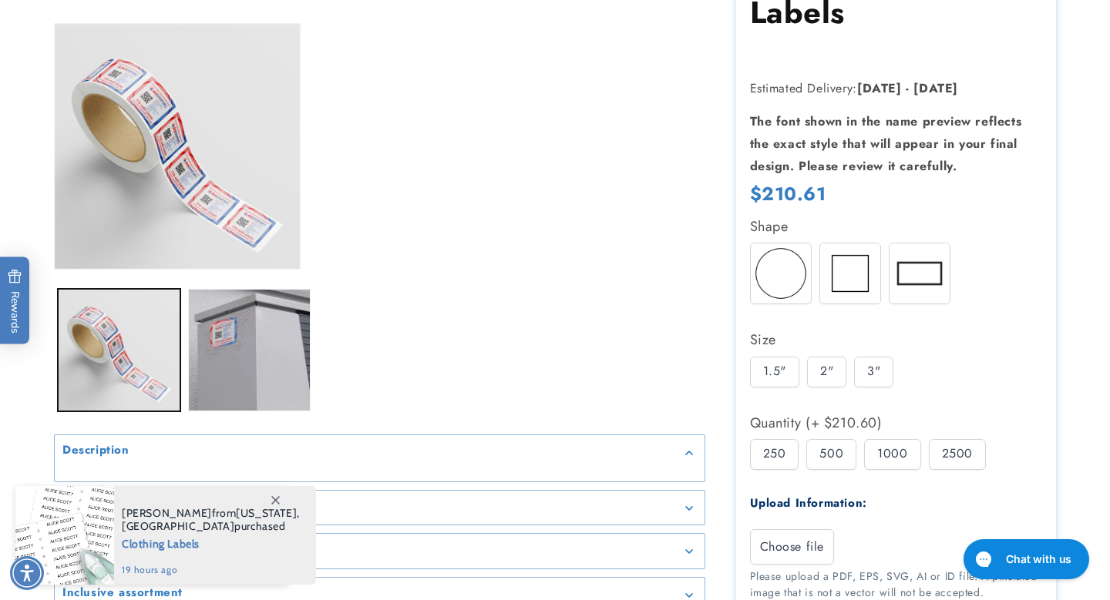
click at [819, 369] on div "2"" at bounding box center [826, 372] width 39 height 31
click at [861, 368] on div "3"" at bounding box center [873, 372] width 39 height 31
click at [761, 374] on div "1.5"" at bounding box center [774, 372] width 49 height 31
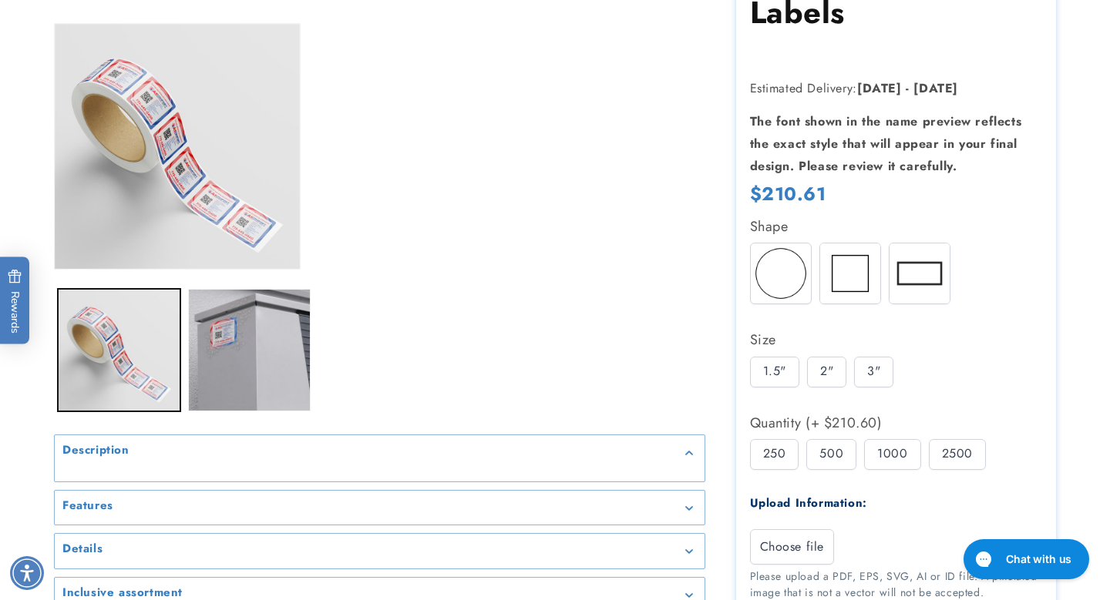
click at [804, 376] on div "1.5" 2" 3"" at bounding box center [900, 376] width 301 height 39
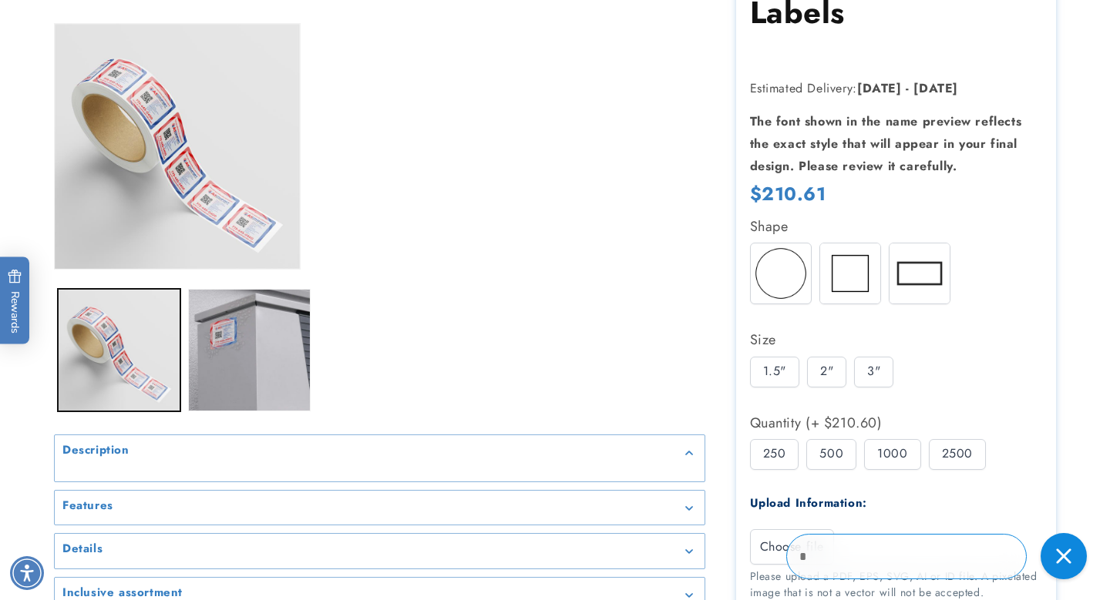
click at [848, 367] on div "1.5" 2" 3"" at bounding box center [900, 376] width 301 height 39
click at [803, 374] on div "1.5" 2" 3"" at bounding box center [900, 376] width 301 height 39
click at [805, 374] on div "1.5" 2" 3"" at bounding box center [900, 376] width 301 height 39
click at [824, 374] on div "2"" at bounding box center [826, 372] width 39 height 31
click at [875, 370] on div "3"" at bounding box center [873, 372] width 39 height 31
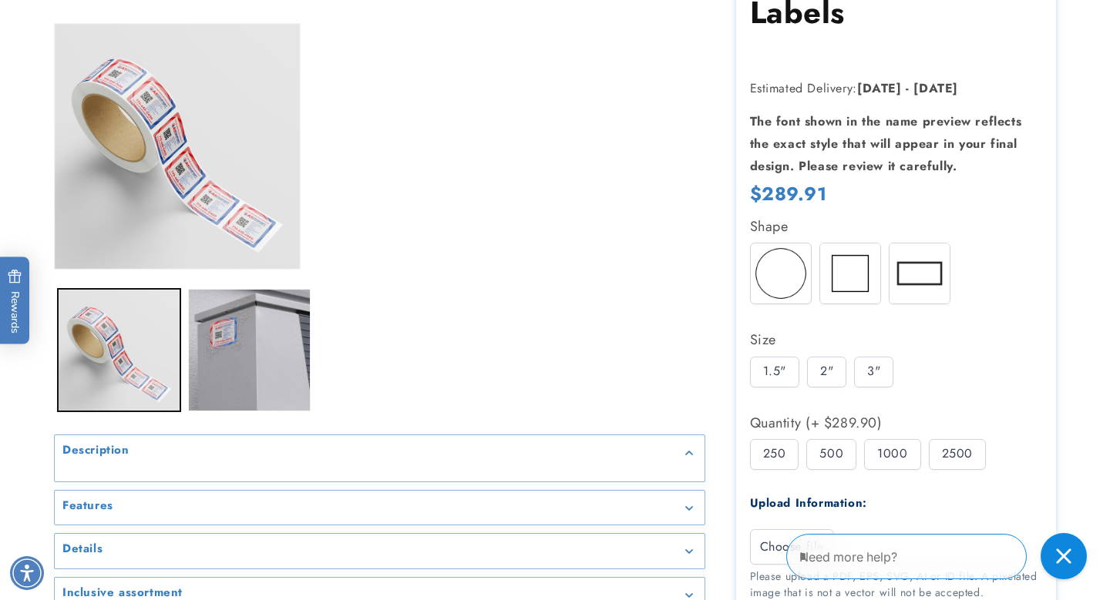
click at [776, 371] on div "1.5"" at bounding box center [774, 372] width 49 height 31
click at [846, 452] on div "500" at bounding box center [831, 454] width 50 height 31
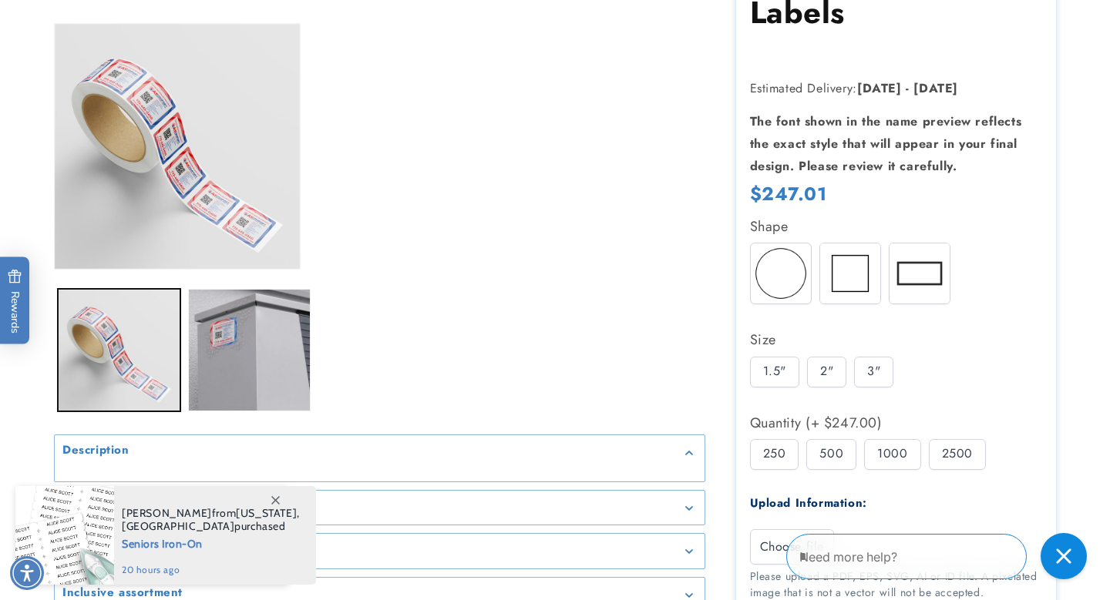
click at [912, 454] on div "1000" at bounding box center [892, 454] width 56 height 31
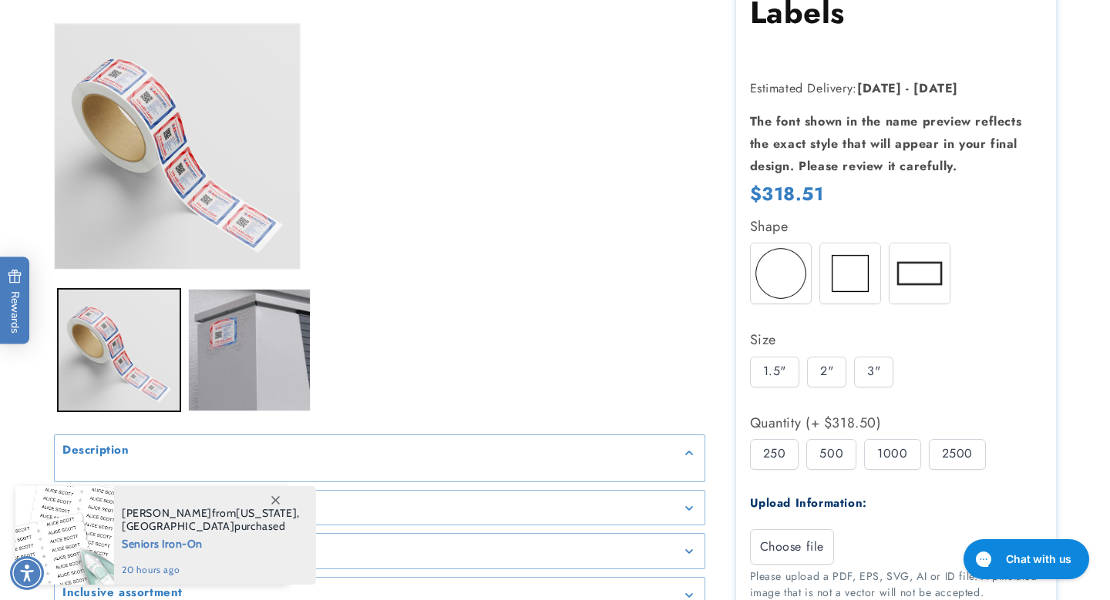
click at [963, 458] on div "2500" at bounding box center [956, 454] width 57 height 31
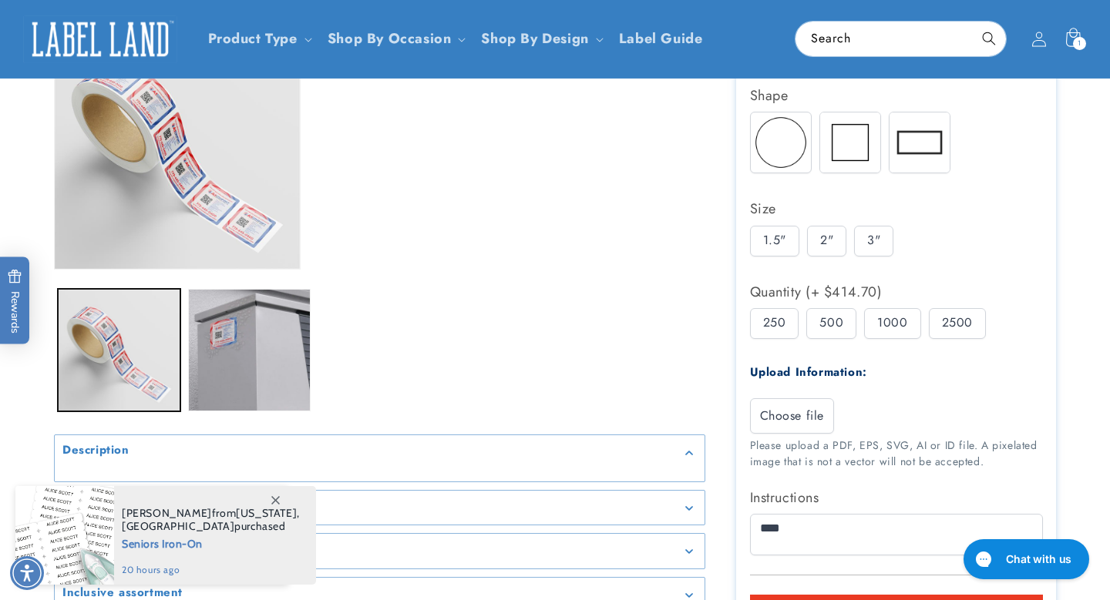
scroll to position [0, 0]
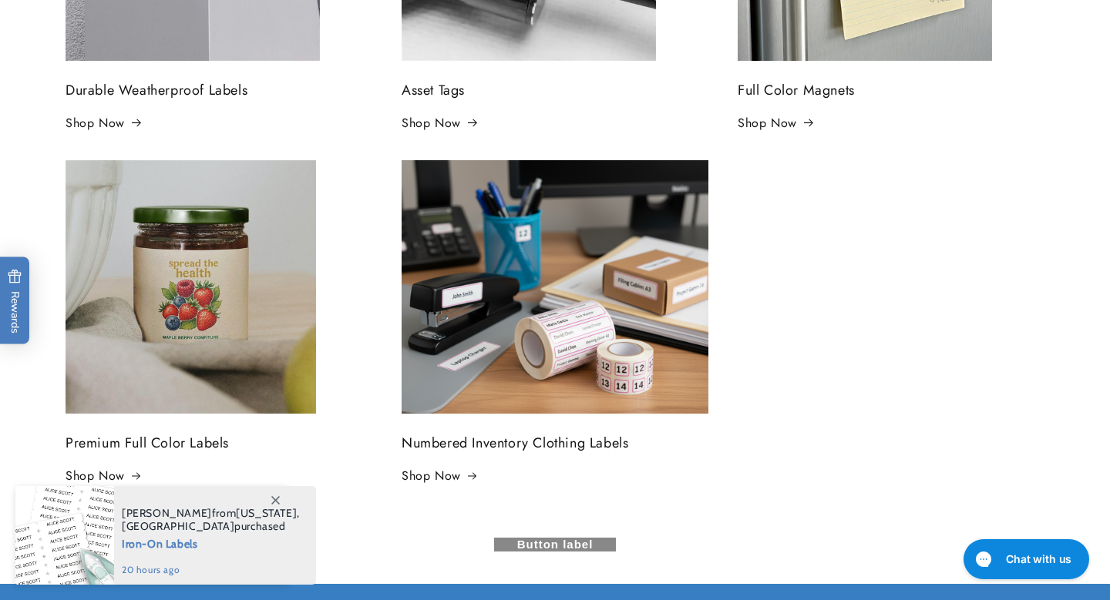
scroll to position [611, 0]
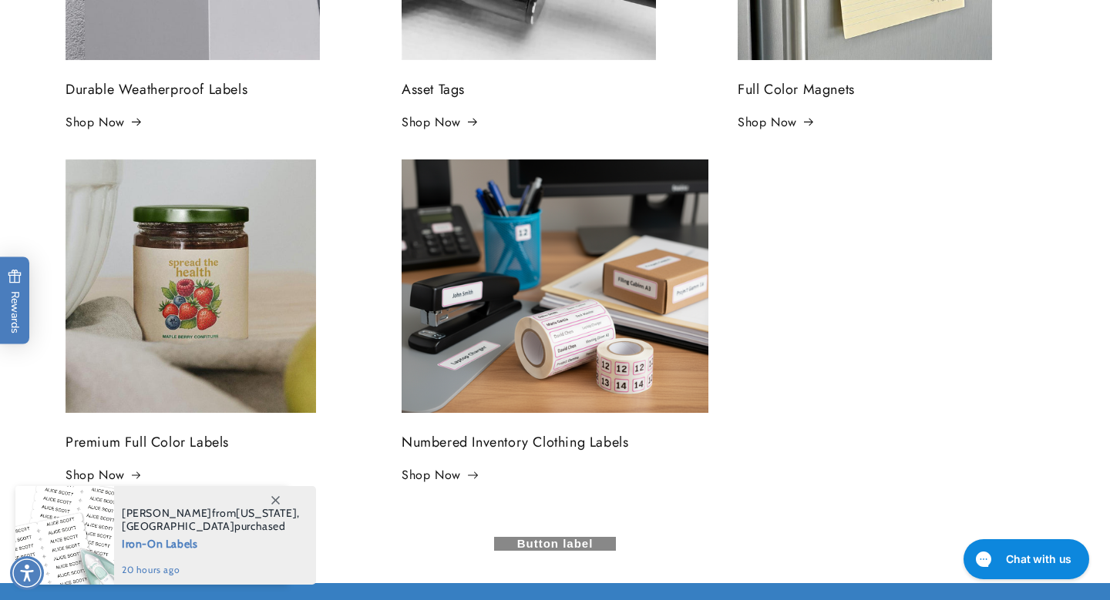
click at [442, 474] on link "Shop Now" at bounding box center [438, 476] width 75 height 22
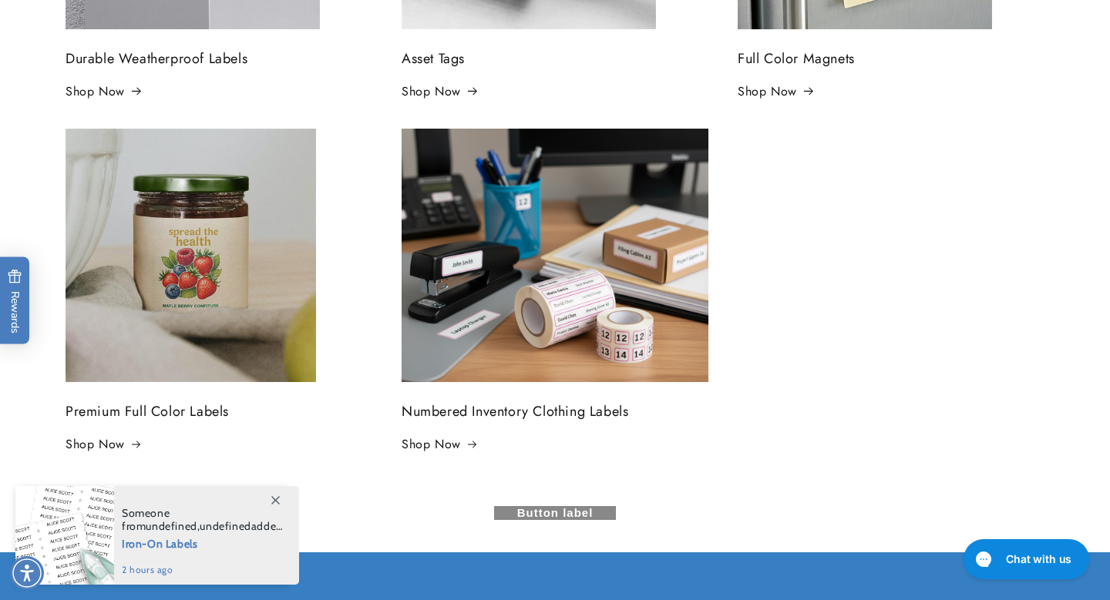
scroll to position [611, 0]
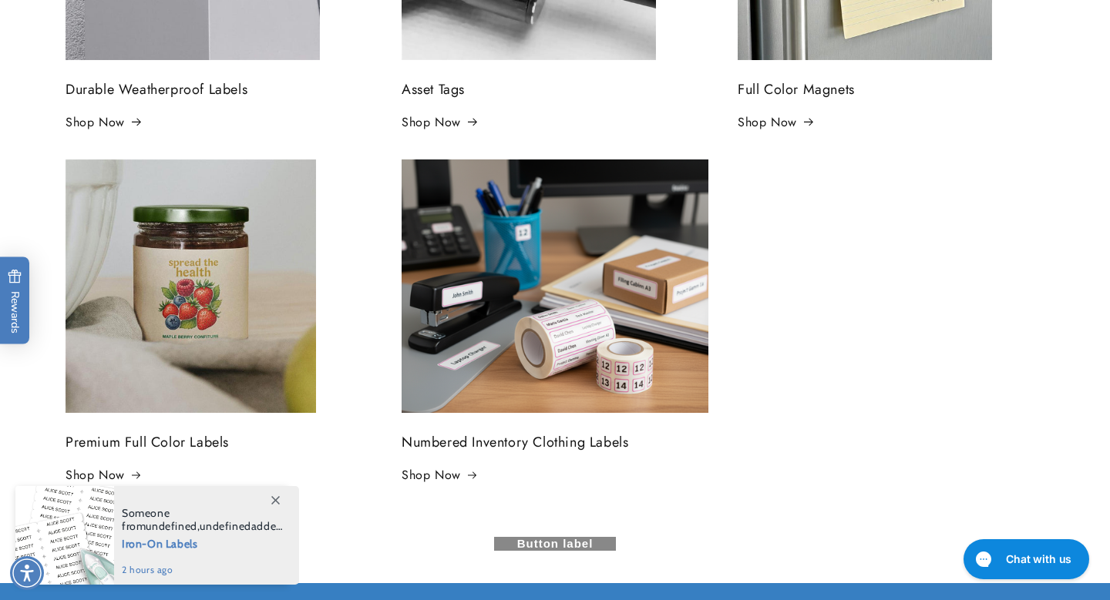
click at [274, 497] on icon at bounding box center [275, 500] width 8 height 8
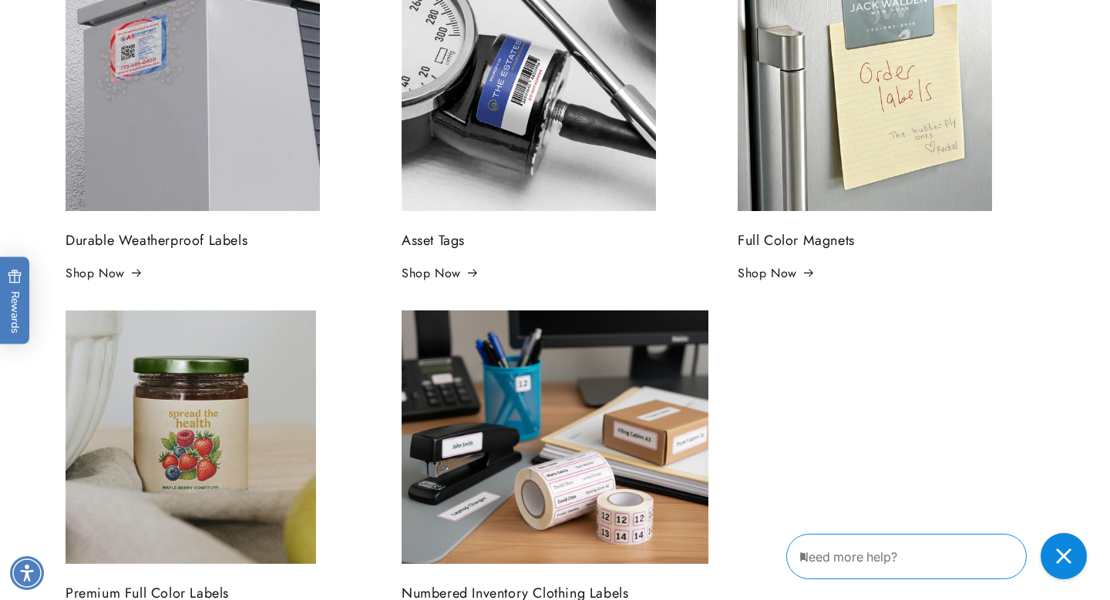
scroll to position [469, 0]
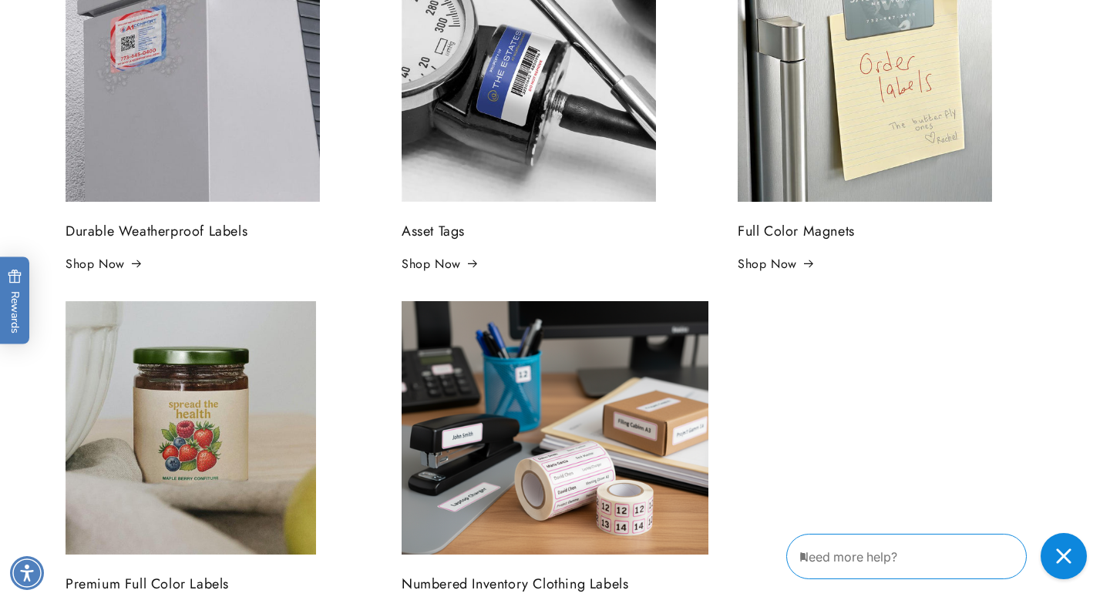
click at [794, 412] on ul "Durable Weatherproof Labels Shop Now Asset Tags Shop Now Full Color Magnets Sho…" at bounding box center [555, 298] width 1002 height 700
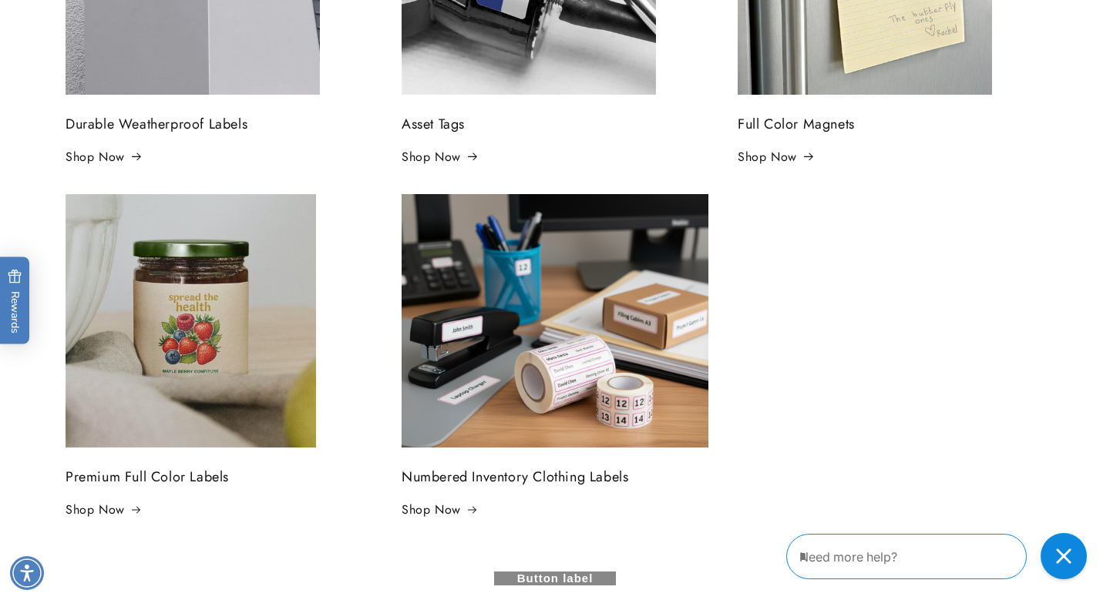
scroll to position [594, 0]
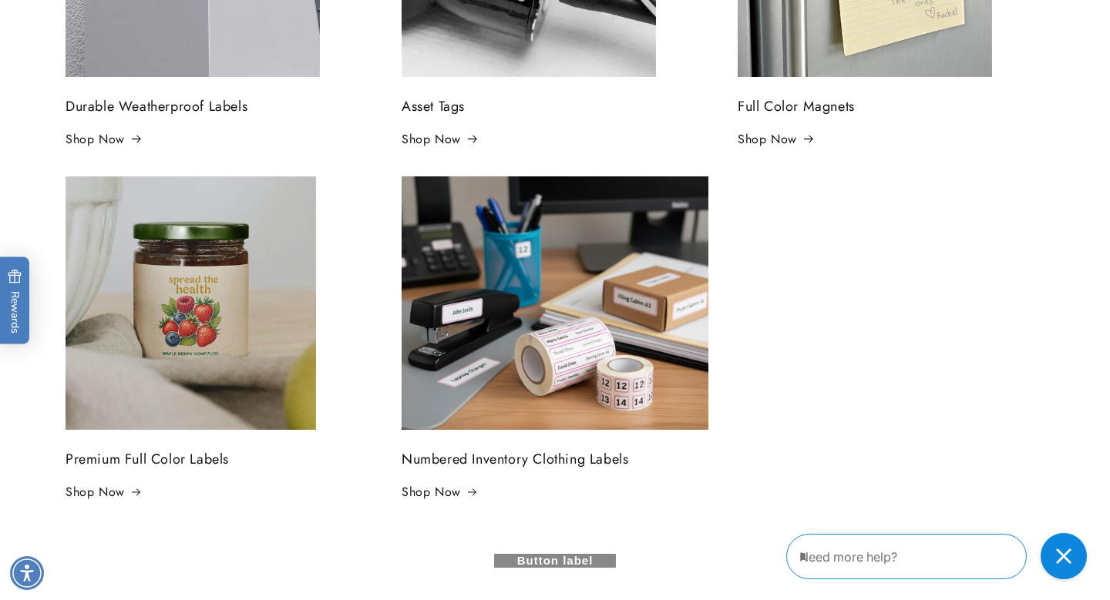
click at [795, 393] on ul "Durable Weatherproof Labels Shop Now Asset Tags Shop Now Full Color Magnets Sho…" at bounding box center [555, 173] width 1002 height 700
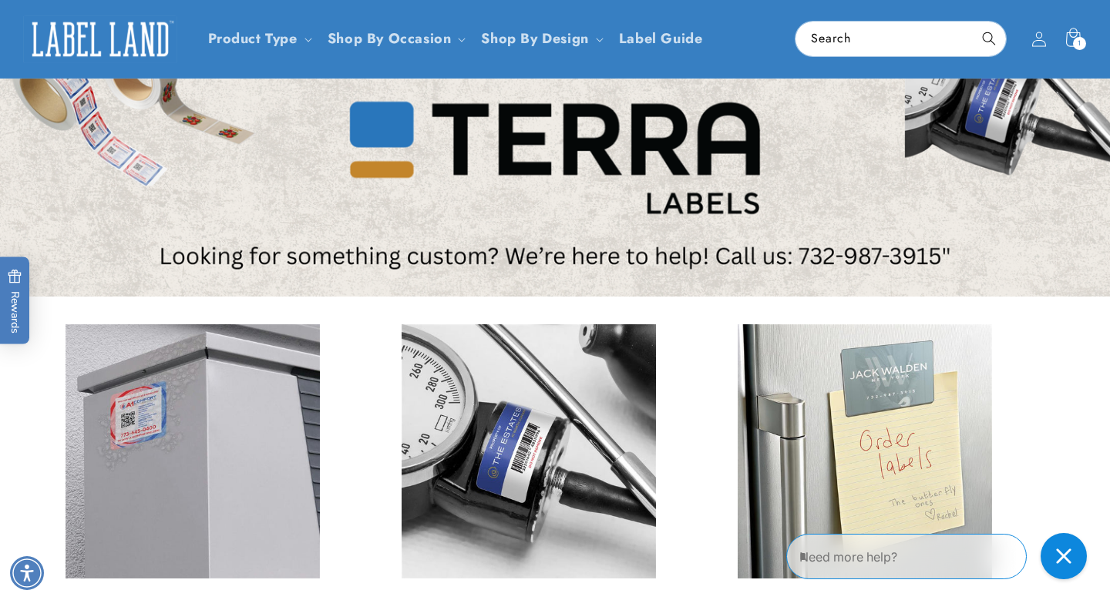
scroll to position [89, 0]
